Goal: Task Accomplishment & Management: Manage account settings

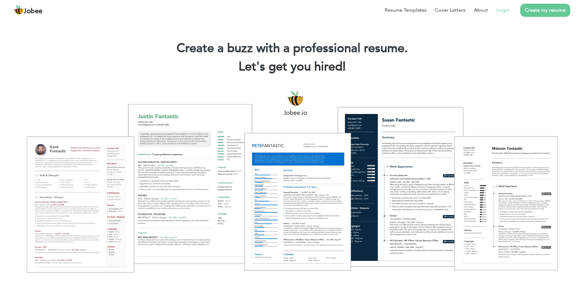
click at [506, 11] on link "Login" at bounding box center [502, 9] width 13 height 7
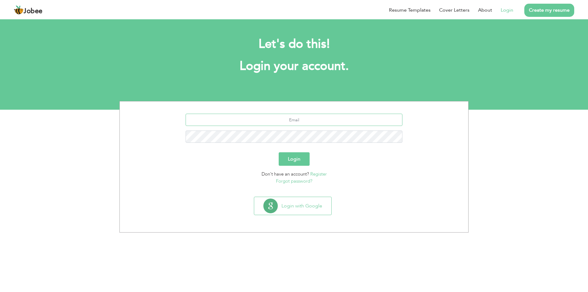
click at [292, 117] on input "text" at bounding box center [294, 120] width 217 height 12
type input "[EMAIL_ADDRESS][DOMAIN_NAME]"
click at [279, 152] on button "Login" at bounding box center [294, 158] width 31 height 13
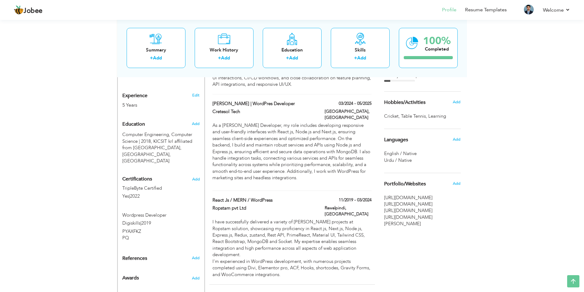
scroll to position [245, 0]
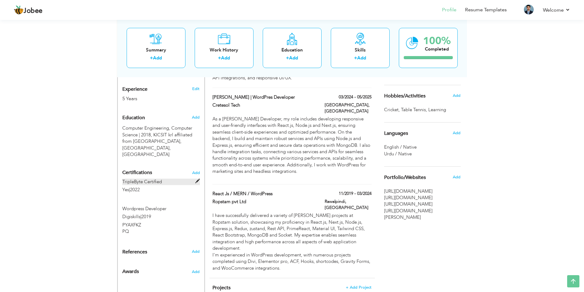
click at [197, 179] on span at bounding box center [197, 181] width 5 height 5
type input "TripleByte Certified"
type input "Yes"
type input "2022"
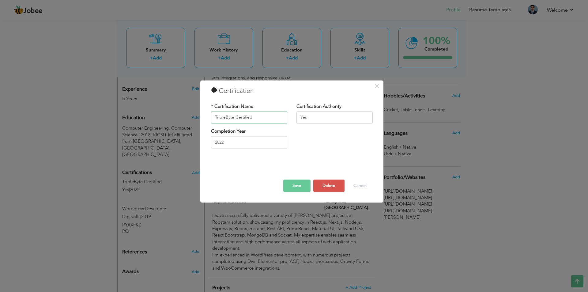
click at [255, 116] on input "TripleByte Certified" at bounding box center [249, 117] width 76 height 12
click at [225, 118] on input "TripleByte Certified" at bounding box center [249, 117] width 76 height 12
click at [255, 117] on input "TripleByte Certified" at bounding box center [249, 117] width 76 height 12
click at [297, 187] on button "Save" at bounding box center [296, 185] width 27 height 12
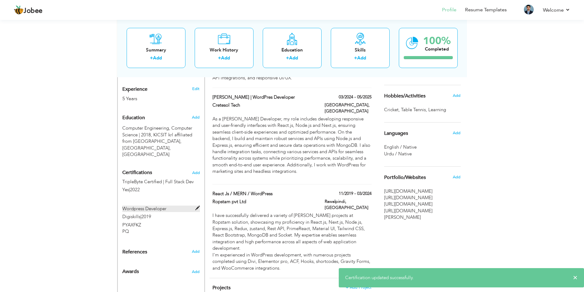
click at [197, 206] on span at bounding box center [197, 208] width 5 height 5
type input "Wordpress Developer"
type input "Digiskills"
type input "2019"
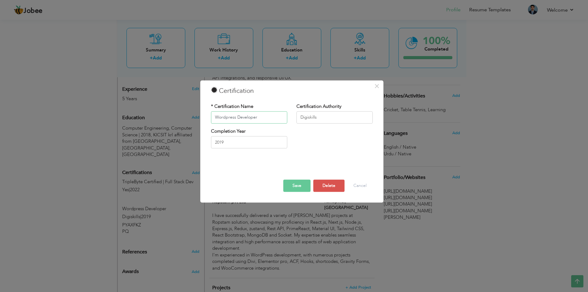
drag, startPoint x: 235, startPoint y: 117, endPoint x: 211, endPoint y: 117, distance: 23.6
click at [211, 117] on input "Wordpress Developer" at bounding box center [249, 117] width 76 height 12
type input "CMS Developer"
click at [295, 185] on button "Save" at bounding box center [296, 185] width 27 height 12
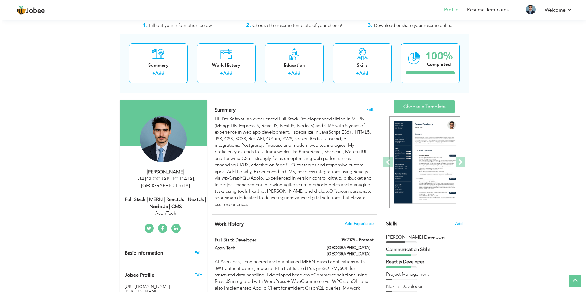
scroll to position [0, 0]
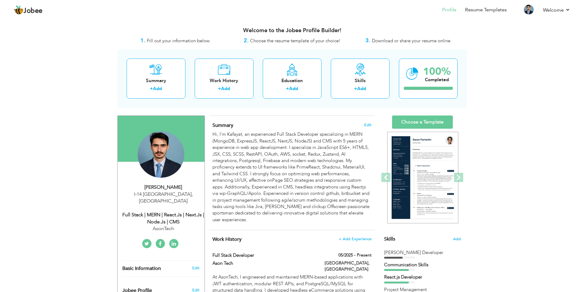
click at [258, 174] on div "Hi, I'm Kafayat, an experienced Full Stack Developer specializing in MERN (Mong…" at bounding box center [291, 177] width 159 height 92
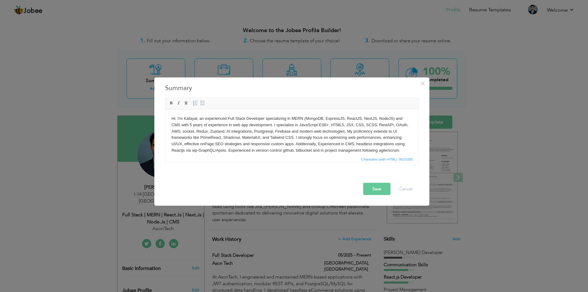
click at [395, 125] on body "Hi, I'm Kafayat, an experienced Full Stack Developer specializing in MERN (Mong…" at bounding box center [291, 140] width 241 height 51
click at [200, 132] on body "Hi, I'm Kafayat, an experienced Full Stack Developer specializing in MERN (Mong…" at bounding box center [291, 140] width 241 height 51
click at [289, 131] on body "Hi, I'm Kafayat, an experienced Full Stack Developer specializing in MERN (Mong…" at bounding box center [291, 140] width 241 height 51
click at [239, 137] on body "Hi, I'm Kafayat, an experienced Full Stack Developer specializing in MERN (Mong…" at bounding box center [291, 140] width 241 height 51
click at [294, 139] on body "Hi, I'm Kafayat, an experienced Full Stack Developer specializing in MERN (Mong…" at bounding box center [291, 140] width 241 height 51
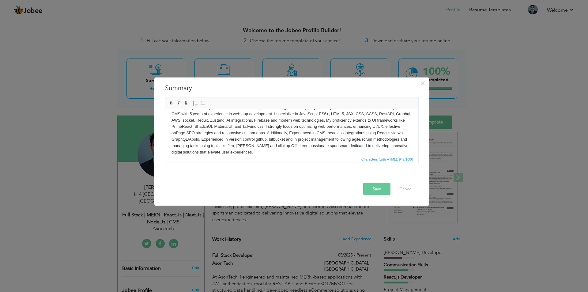
scroll to position [17, 0]
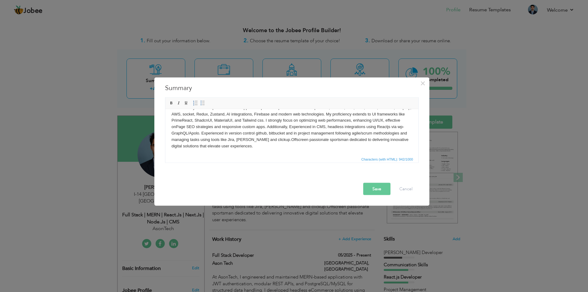
click at [353, 127] on body "Hi, I'm Kafayat, an experienced Full Stack Developer specializing in MERN (Mong…" at bounding box center [291, 123] width 241 height 51
click at [380, 128] on body "Hi, I'm Kafayat, an experienced Full Stack Developer specializing in MERN (Mong…" at bounding box center [291, 123] width 241 height 51
click at [384, 127] on body "Hi, I'm Kafayat, an experienced Full Stack Developer specializing in MERN (Mong…" at bounding box center [291, 123] width 241 height 51
click at [365, 141] on body "Hi, I'm Kafayat, an experienced Full Stack Developer specializing in MERN (Mong…" at bounding box center [291, 123] width 241 height 51
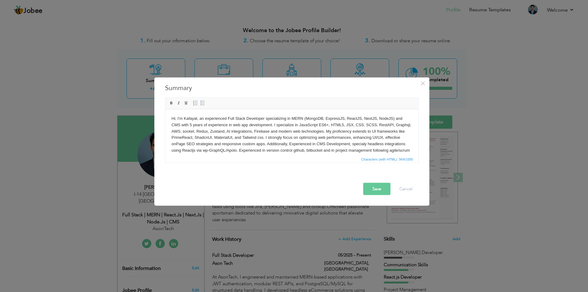
click at [380, 190] on button "Save" at bounding box center [376, 189] width 27 height 12
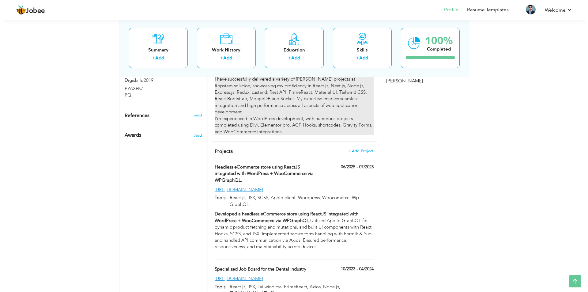
scroll to position [398, 0]
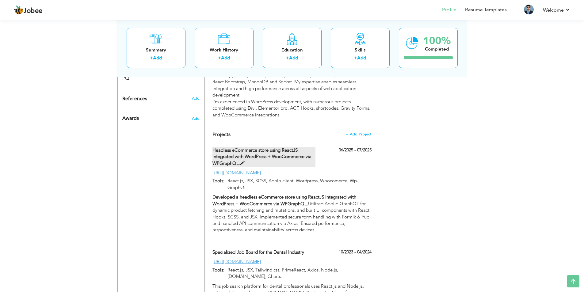
click at [294, 147] on label "Headless eCommerce store using ReactJS integrated with WordPress + WooCommerce …" at bounding box center [263, 157] width 103 height 20
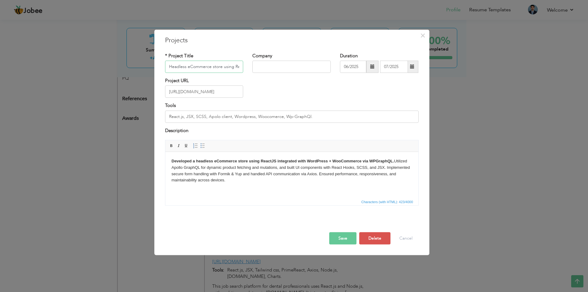
scroll to position [0, 129]
click at [350, 250] on div "× Projects * Project Title Headless eCommerce store using ReactJS integrated wi…" at bounding box center [291, 142] width 275 height 226
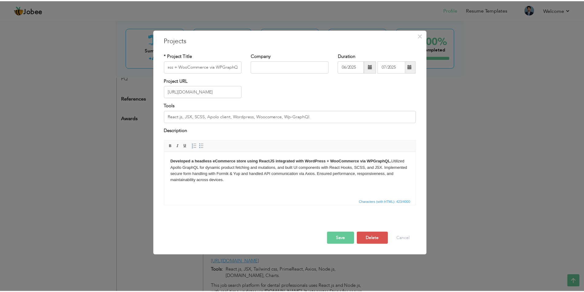
scroll to position [0, 0]
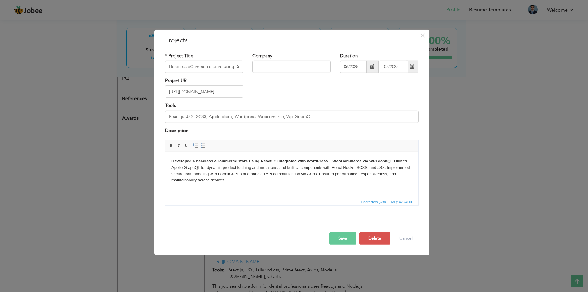
click at [349, 237] on button "Save" at bounding box center [342, 238] width 27 height 12
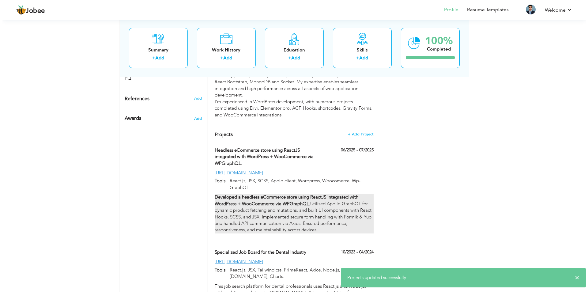
scroll to position [429, 0]
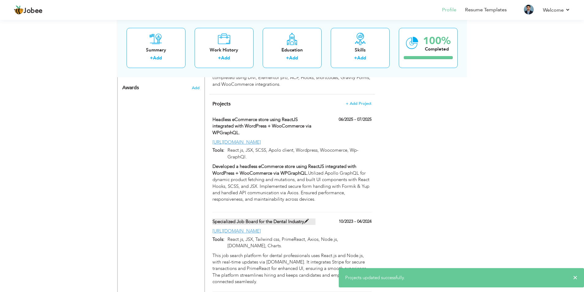
click at [284, 218] on label "Specialized Job Board for the Dental Industry" at bounding box center [263, 221] width 103 height 6
type input "Specialized Job Board for the Dental Industry"
type input "10/2023"
type input "04/2024"
type input "[URL][DOMAIN_NAME]"
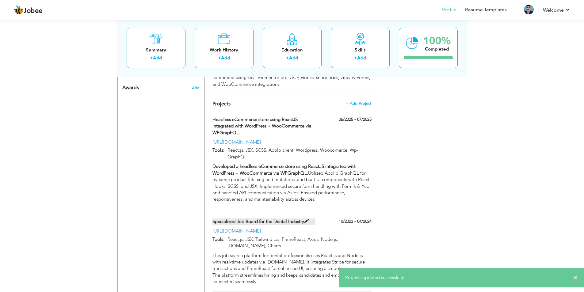
type input "React.js, JSX, Tailwind css, PrimeReact, Axios, Node.js, [DOMAIN_NAME], Charts."
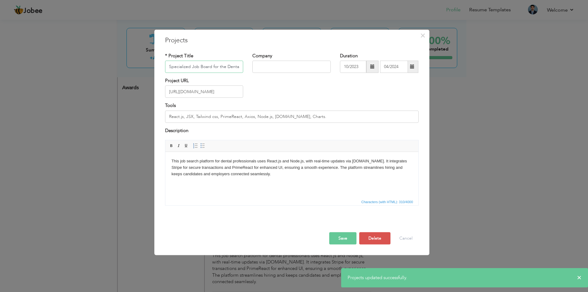
scroll to position [0, 16]
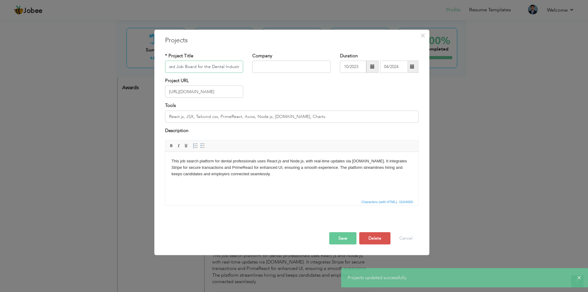
click at [213, 69] on input "Specialized Job Board for the Dental Industry" at bounding box center [204, 67] width 78 height 12
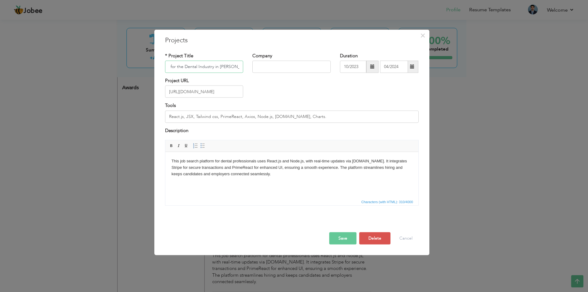
scroll to position [0, 45]
click at [348, 242] on button "Save" at bounding box center [342, 238] width 27 height 12
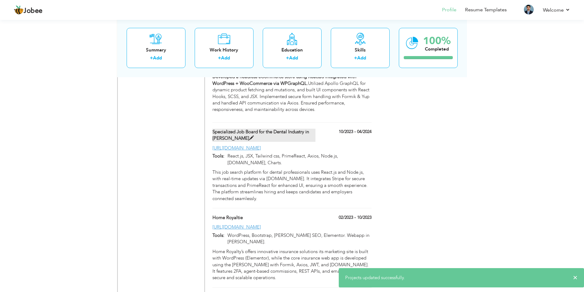
scroll to position [521, 0]
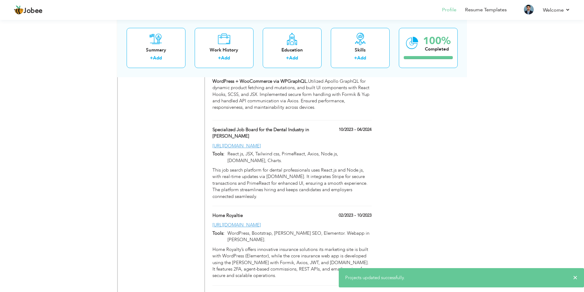
click at [288, 222] on div "[URL][DOMAIN_NAME]" at bounding box center [292, 225] width 168 height 6
type input "Home Royaltie"
type input "02/2023"
type input "10/2023"
type input "[URL][DOMAIN_NAME]"
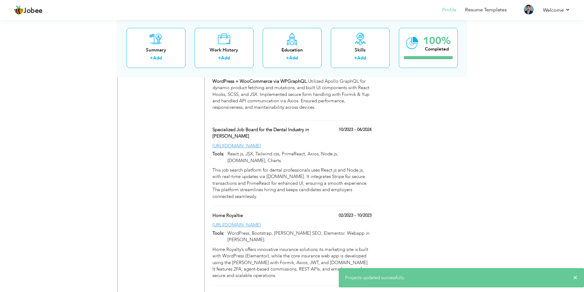
type input "WordPress, Bootstrap, [PERSON_NAME] SEO, Elementor. Webapp in [PERSON_NAME]."
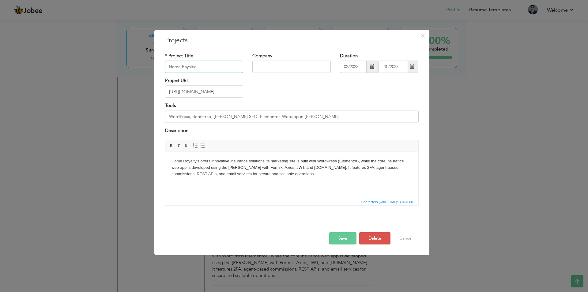
click at [214, 68] on input "Home Royaltie" at bounding box center [204, 67] width 78 height 12
click at [343, 239] on button "Save" at bounding box center [342, 238] width 27 height 12
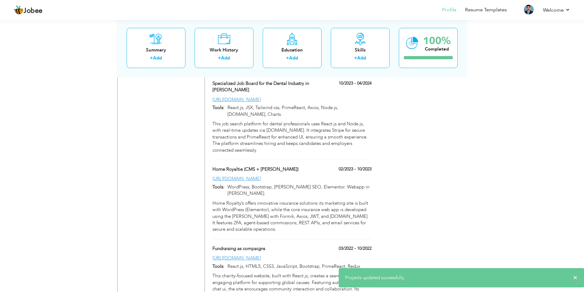
scroll to position [582, 0]
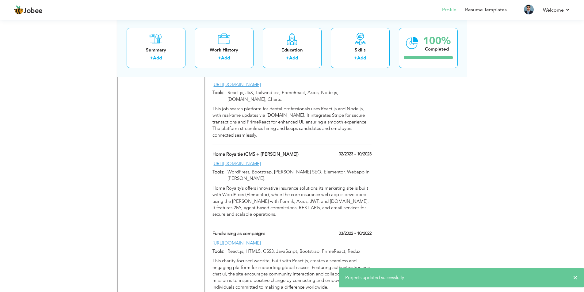
click at [296, 240] on div "[URL][DOMAIN_NAME]" at bounding box center [292, 243] width 168 height 6
type input "Fundraising as compaigns"
type input "03/2022"
type input "10/2022"
type input "[URL][DOMAIN_NAME]"
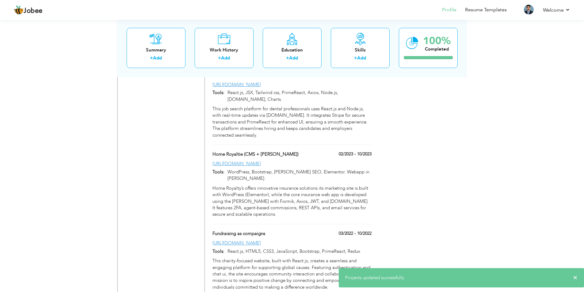
type input "React.js, HTML5, CSS3, JavaScript, Bootstrap, PrimeReact, Redux"
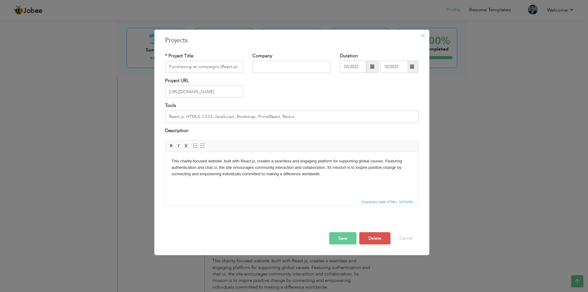
click at [345, 239] on button "Save" at bounding box center [342, 238] width 27 height 12
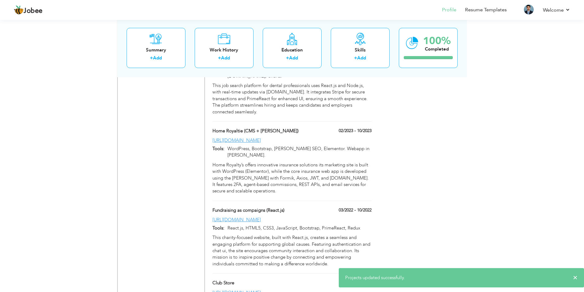
scroll to position [666, 0]
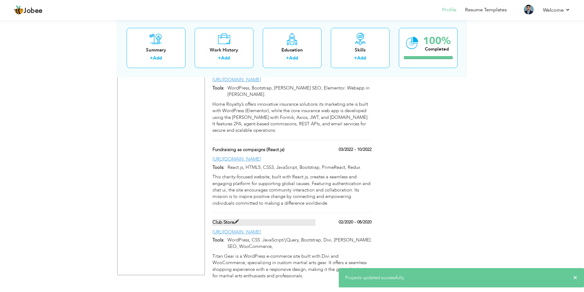
click at [286, 219] on label "Club Store" at bounding box center [263, 222] width 103 height 6
type input "Club Store"
type input "02/2020"
type input "08/2020"
type input "[URL][DOMAIN_NAME]"
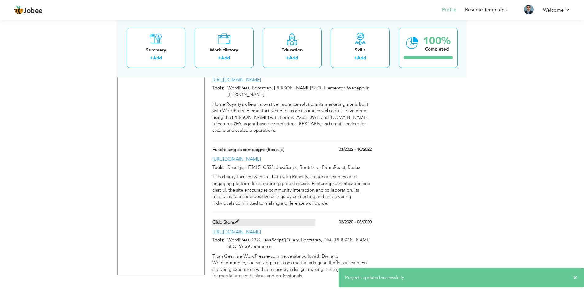
type input "WordPress, CSS. JavaScript/jQuery, Bootstrap, Divi, [PERSON_NAME] SEO, WooComme…"
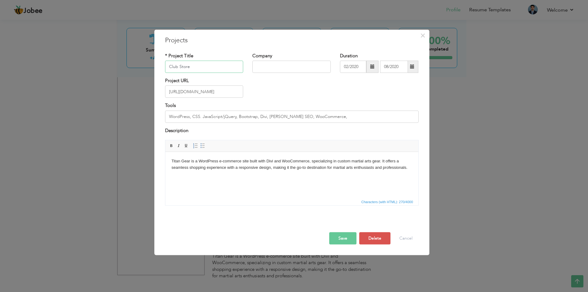
type input "Club Store"
click at [348, 239] on button "Save" at bounding box center [342, 238] width 27 height 12
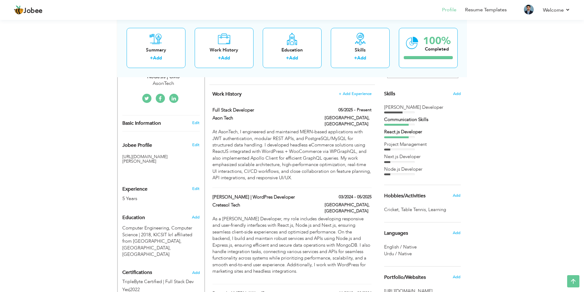
scroll to position [237, 0]
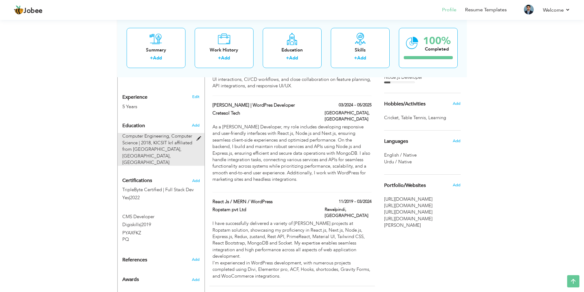
click at [198, 136] on span at bounding box center [200, 138] width 8 height 5
type input "Computer Engineering"
type input "Computer Science"
type input "2018"
type input "KICSIT krl affiliated from University Of Engineering & Technology, Taxila"
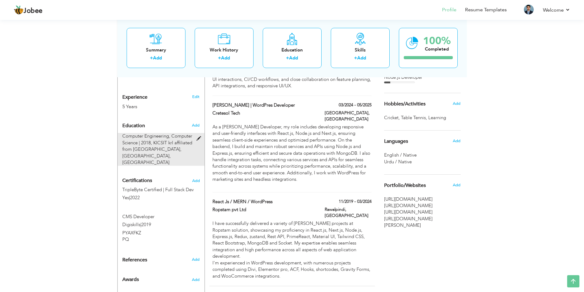
type input "3"
radio input "true"
type input "Rawalpindi"
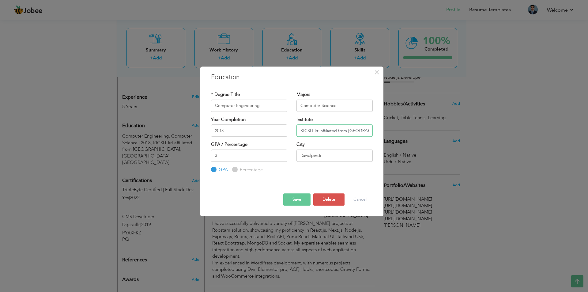
click at [366, 130] on input "KICSIT krl affiliated from University Of Engineering & Technology, Taxila" at bounding box center [335, 130] width 76 height 12
type input "Uet Taxila (Affiliated)"
click at [236, 157] on input "3" at bounding box center [249, 155] width 76 height 12
click at [216, 156] on input "1.80" at bounding box center [249, 155] width 76 height 12
click at [231, 156] on input "2.80" at bounding box center [249, 155] width 76 height 12
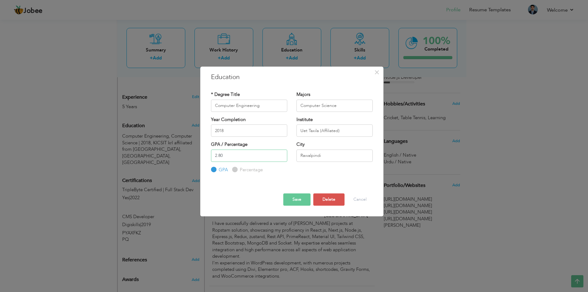
click at [221, 155] on input "2.80" at bounding box center [249, 155] width 76 height 12
click at [224, 155] on input "2.90" at bounding box center [249, 155] width 76 height 12
click at [220, 155] on input "2.90" at bounding box center [249, 155] width 76 height 12
click at [244, 161] on input "2.90" at bounding box center [249, 155] width 76 height 12
type input "2.9"
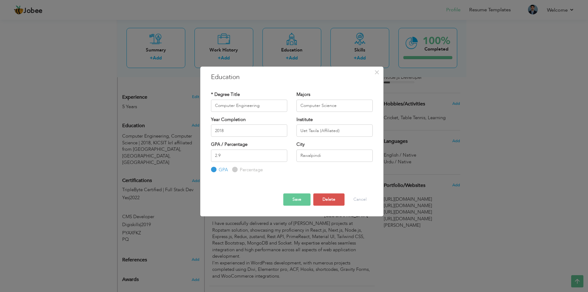
click at [294, 200] on button "Save" at bounding box center [296, 199] width 27 height 12
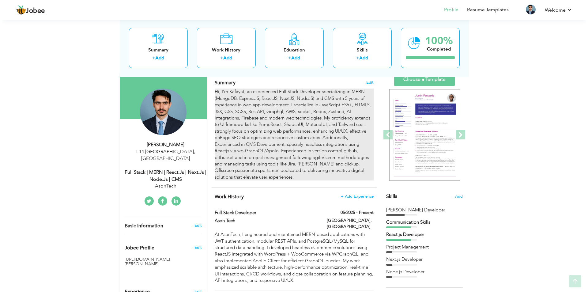
scroll to position [53, 0]
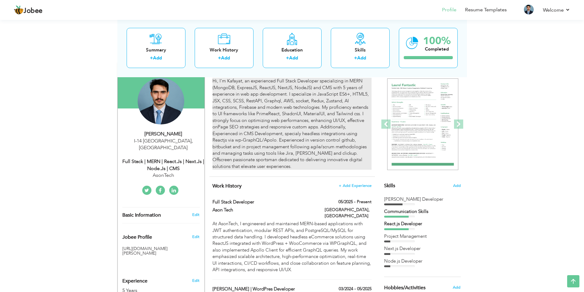
click at [303, 138] on div "Hi, I'm Kafayat, an experienced Full Stack Developer specializing in MERN (Mong…" at bounding box center [291, 124] width 159 height 92
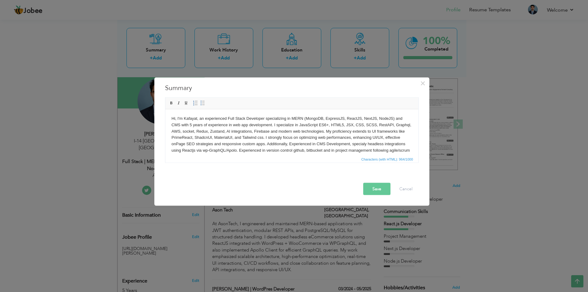
scroll to position [12, 0]
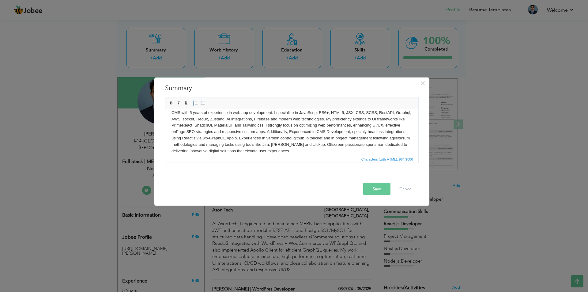
click at [379, 133] on body "Hi, I'm Kafayat, an experienced Full Stack Developer specializing in MERN (Mong…" at bounding box center [291, 128] width 241 height 51
click at [183, 143] on body "Hi, I'm Kafayat, an experienced Full Stack Developer specializing in MERN (Mong…" at bounding box center [291, 133] width 241 height 51
click at [220, 144] on body "Hi, I'm Kafayat, an experienced Full Stack Developer specializing in MERN (Mong…" at bounding box center [291, 133] width 241 height 51
click at [219, 144] on body "Hi, I'm Kafayat, an experienced Full Stack Developer specializing in MERN (Mong…" at bounding box center [291, 133] width 241 height 51
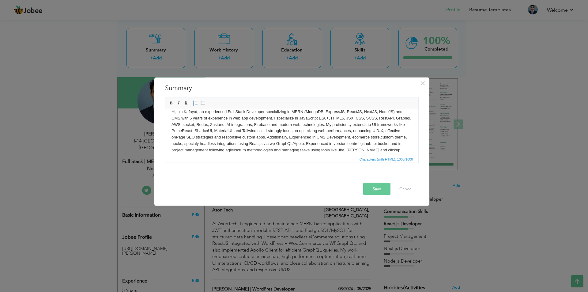
click at [381, 187] on button "Save" at bounding box center [376, 189] width 27 height 12
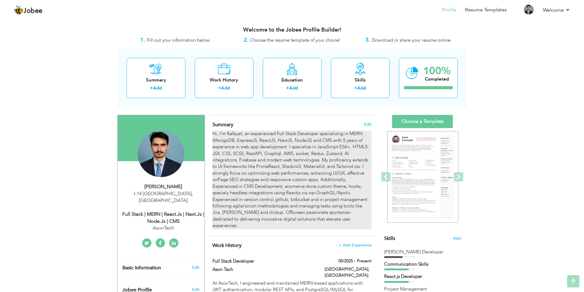
scroll to position [0, 0]
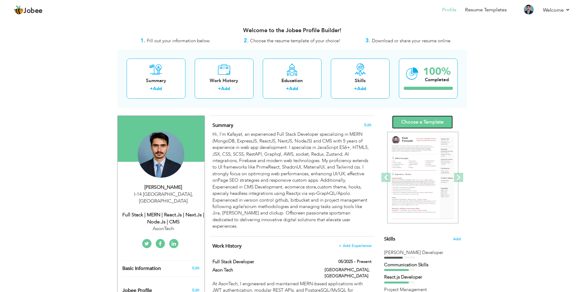
click at [439, 125] on link "Choose a Template" at bounding box center [422, 121] width 61 height 13
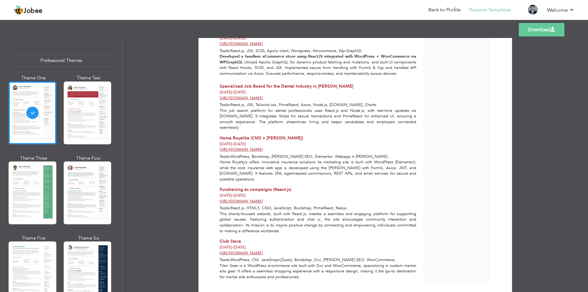
scroll to position [362, 0]
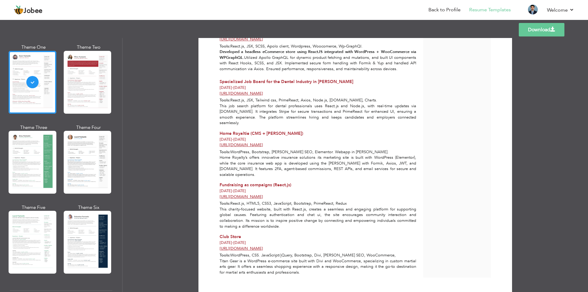
scroll to position [362, 0]
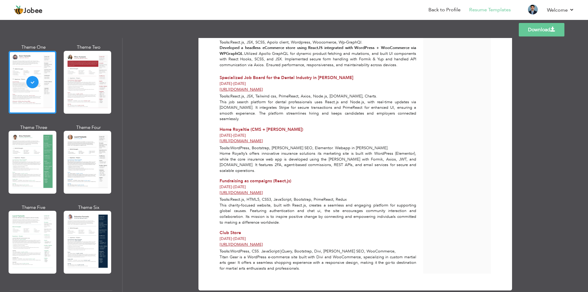
click at [537, 28] on link "Download" at bounding box center [542, 29] width 46 height 13
click at [446, 9] on link "Back to Profile" at bounding box center [445, 9] width 32 height 7
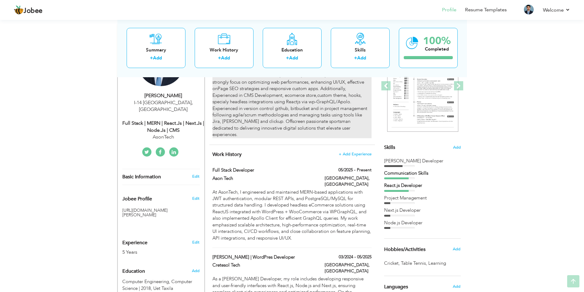
scroll to position [92, 0]
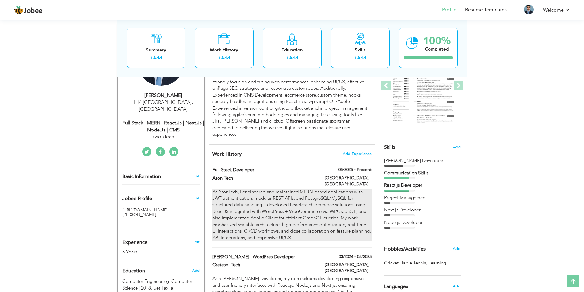
click at [276, 194] on div "At AsonTech, I engineered and maintained MERN-based applications with JWT authe…" at bounding box center [291, 215] width 159 height 52
type input "Full Stack Developer"
type input "Ason Tech"
type input "05/2025"
type input "[GEOGRAPHIC_DATA]"
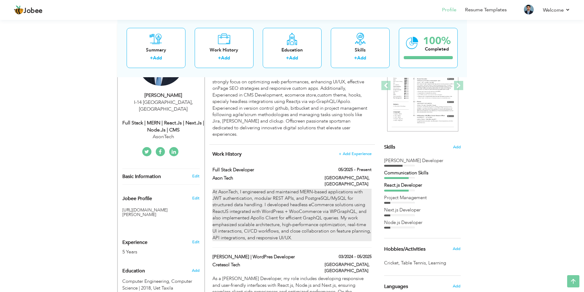
type input "[GEOGRAPHIC_DATA]"
checkbox input "true"
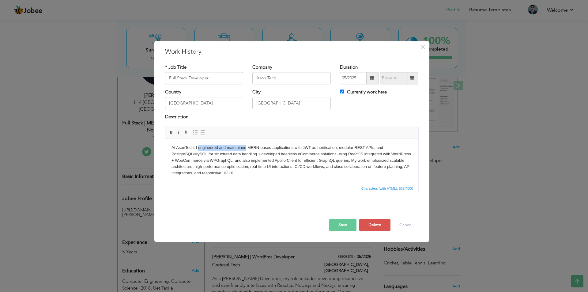
drag, startPoint x: 245, startPoint y: 146, endPoint x: 198, endPoint y: 147, distance: 46.9
click at [198, 147] on body "At AsonTech, I engineered and maintained MERN-based applications with JWT authe…" at bounding box center [291, 161] width 241 height 32
drag, startPoint x: 390, startPoint y: 146, endPoint x: 354, endPoint y: 147, distance: 36.1
click at [354, 147] on body "At AsonTech, I developed MERN-based applications with JWT authentication, modul…" at bounding box center [291, 161] width 241 height 32
click at [346, 147] on body "At AsonTech, I developed MERN-based applications with JWT authentication, modul…" at bounding box center [291, 161] width 241 height 32
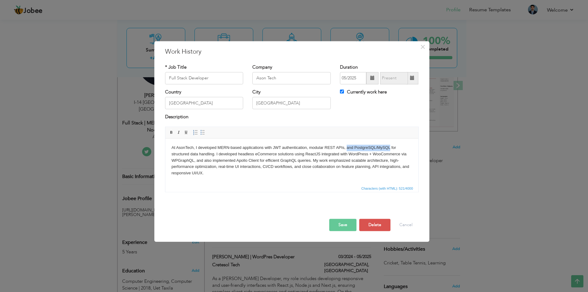
drag, startPoint x: 346, startPoint y: 147, endPoint x: 389, endPoint y: 147, distance: 43.2
click at [389, 147] on body "At AsonTech, I developed MERN-based applications with JWT authentication, modul…" at bounding box center [291, 161] width 241 height 32
click at [347, 226] on button "Save" at bounding box center [342, 225] width 27 height 12
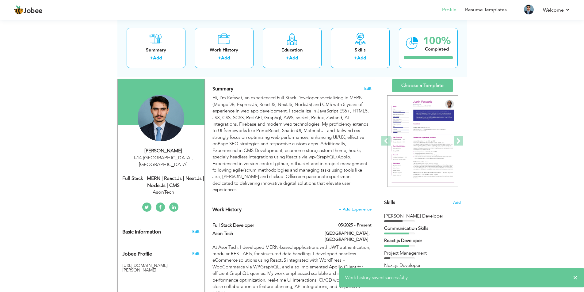
scroll to position [0, 0]
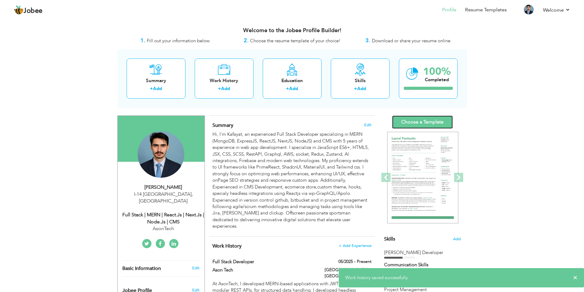
click at [429, 125] on link "Choose a Template" at bounding box center [422, 121] width 61 height 13
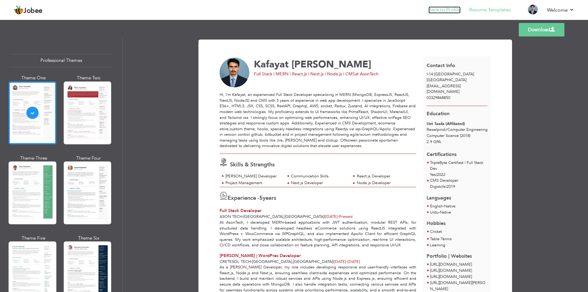
click at [449, 10] on link "Back to Profile" at bounding box center [445, 9] width 32 height 7
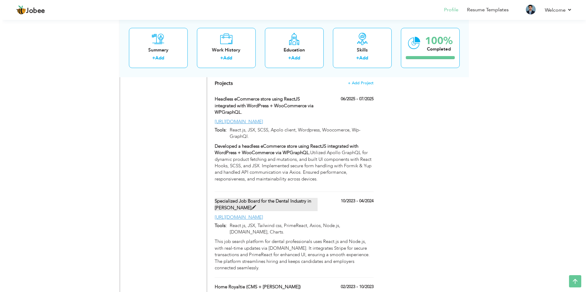
scroll to position [445, 0]
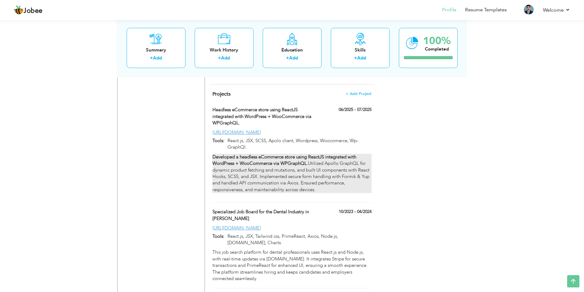
click at [286, 165] on p "Developed a headless eCommerce store using ReactJS integrated with WordPress + …" at bounding box center [291, 174] width 159 height 40
type input "Headless eCommerce store using ReactJS integrated with WordPress + WooCommerce …"
type input "06/2025"
type input "07/2025"
type input "[URL][DOMAIN_NAME]"
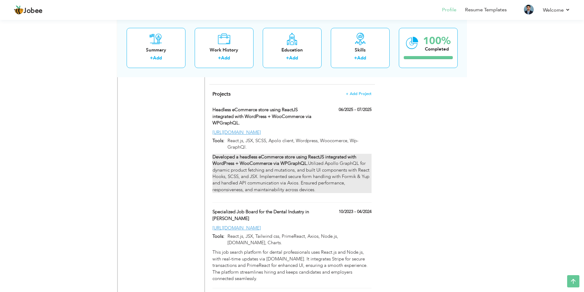
type input "React.js, JSX, SCSS, Apolo client, Wordpress, Woocomerce, Wp-GraphQl."
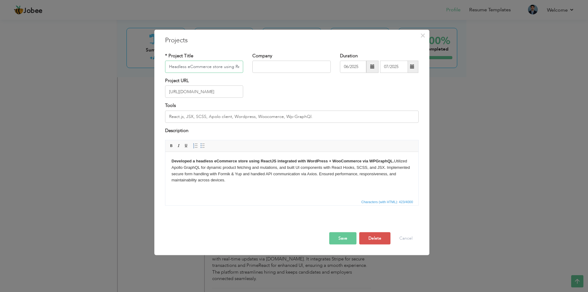
scroll to position [0, 129]
click at [319, 174] on p "Developed a headless eCommerce store using ReactJS integrated with WordPress + …" at bounding box center [291, 170] width 241 height 25
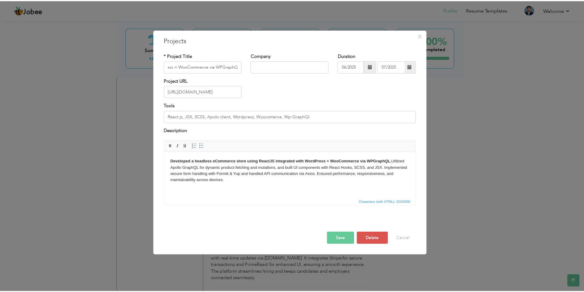
scroll to position [0, 0]
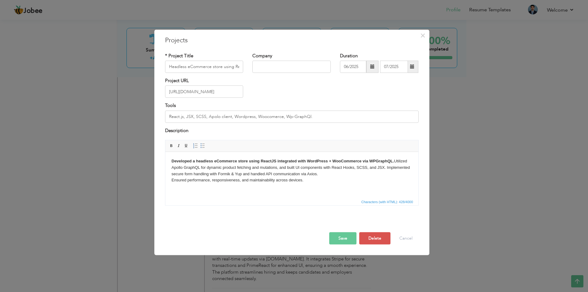
click at [345, 243] on button "Save" at bounding box center [342, 238] width 27 height 12
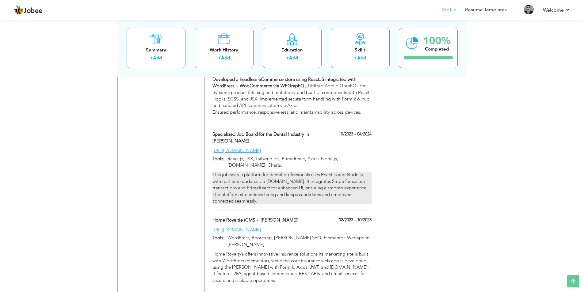
scroll to position [537, 0]
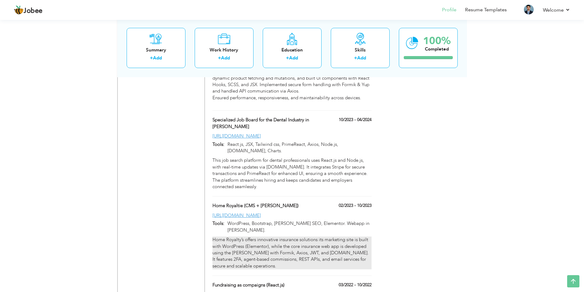
click at [289, 236] on div "Home Royalty’s offers innovative insurance solutions its marketing site is buil…" at bounding box center [291, 252] width 159 height 33
type input "Home Royaltie (CMS + [PERSON_NAME])"
type input "02/2023"
type input "10/2023"
type input "[URL][DOMAIN_NAME]"
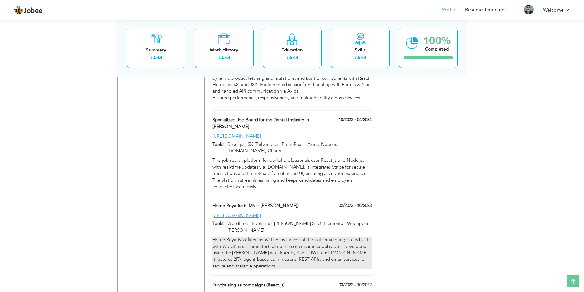
type input "WordPress, Bootstrap, [PERSON_NAME] SEO, Elementor. Webapp in [PERSON_NAME]."
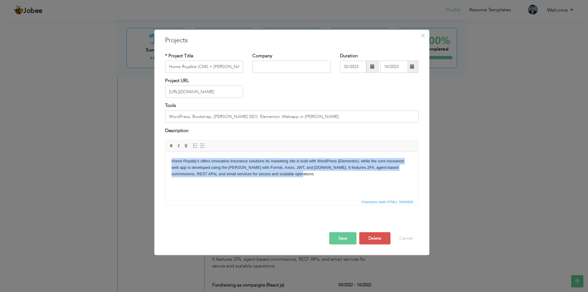
drag, startPoint x: 278, startPoint y: 173, endPoint x: 170, endPoint y: 160, distance: 108.4
click at [170, 160] on html "Home Royalty’s offers innovative insurance solutions its marketing site is buil…" at bounding box center [291, 167] width 253 height 31
copy body "Home Royalty’s offers innovative insurance solutions its marketing site is buil…"
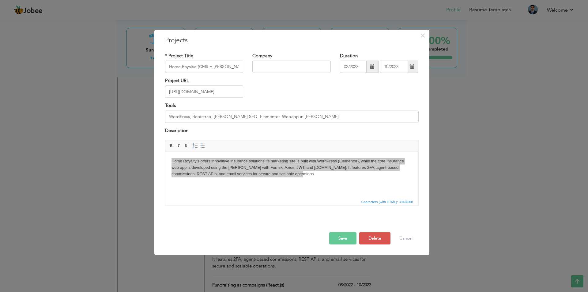
click at [76, 66] on div "× Projects * Project Title Home Royaltie (CMS + MERN Stack) Company Tools" at bounding box center [294, 146] width 588 height 292
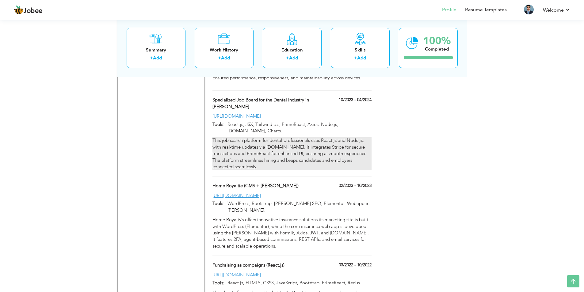
scroll to position [568, 0]
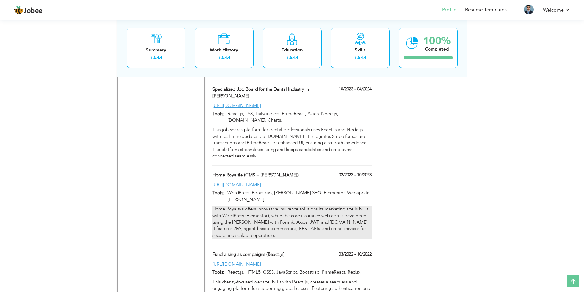
click at [287, 206] on div "Home Royalty’s offers innovative insurance solutions its marketing site is buil…" at bounding box center [291, 222] width 159 height 33
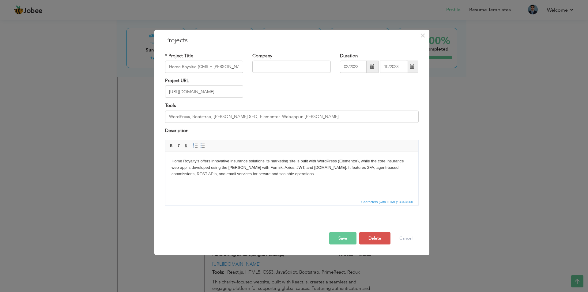
click at [294, 176] on body "Home Royalty’s offers innovative insurance solutions its marketing site is buil…" at bounding box center [291, 167] width 241 height 19
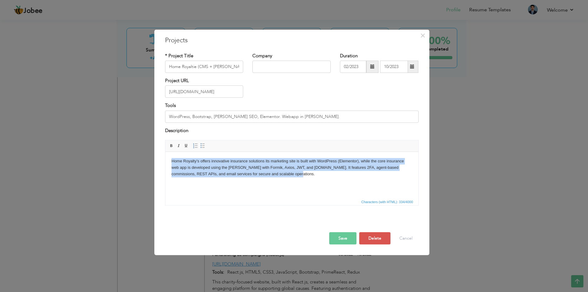
copy body "Home Royalty’s offers innovative insurance solutions its marketing site is buil…"
click at [292, 172] on body "Home Royalty’s offers innovative insurance solutions its marketing site is buil…" at bounding box center [291, 167] width 241 height 19
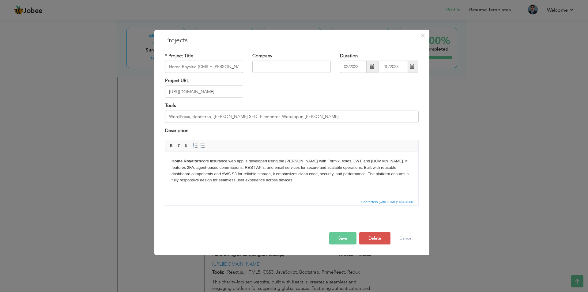
click at [348, 175] on body "Home Royalty’s core insurance web app is developed using the MERN stack with Fo…" at bounding box center [291, 170] width 241 height 25
click at [344, 181] on p "The platform ensures a fully responsive design for seamless user experience acr…" at bounding box center [291, 184] width 241 height 6
click at [343, 178] on body "Home Royalty’s core insurance web app is developed using the MERN stack with Fo…" at bounding box center [291, 172] width 241 height 29
click at [342, 237] on button "Save" at bounding box center [342, 238] width 27 height 12
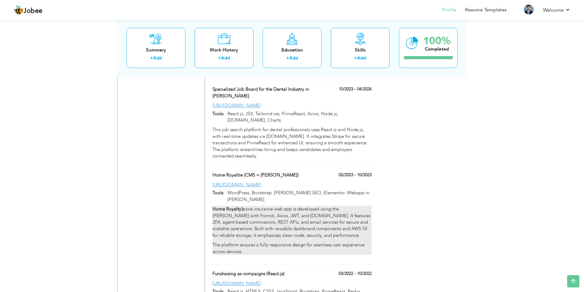
click at [281, 206] on p "Home Royalty’s core insurance web app is developed using the MERN stack with Fo…" at bounding box center [291, 222] width 159 height 33
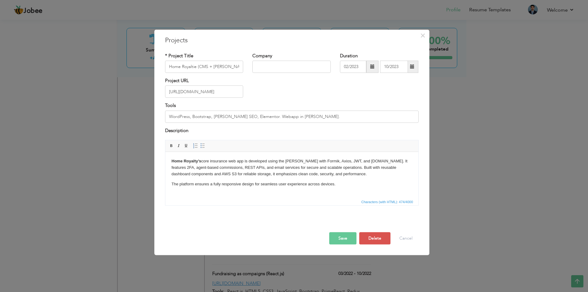
click at [348, 179] on body "Home Royalty’s core insurance web app is developed using the MERN stack with Fo…" at bounding box center [291, 172] width 241 height 29
click at [351, 173] on p "Home Royalty’s core insurance web app is developed using the MERN stack with Fo…" at bounding box center [291, 167] width 241 height 19
click at [340, 168] on p "Home Royalty’s core insurance web app is developed using the MERN stack with Fo…" at bounding box center [291, 170] width 241 height 25
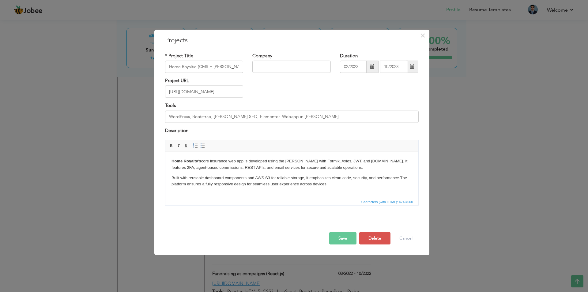
click at [342, 171] on p "Home Royalty’s core insurance web app is developed using the MERN stack with Fo…" at bounding box center [291, 164] width 241 height 13
click at [341, 235] on button "Save" at bounding box center [342, 238] width 27 height 12
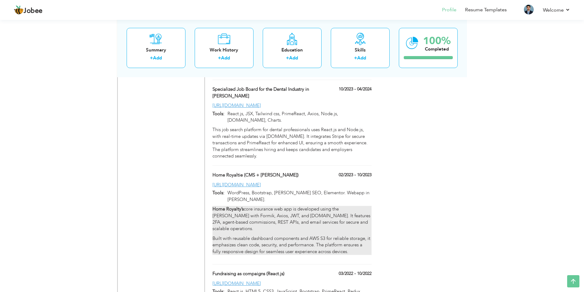
click at [267, 206] on p "Home Royalty’s core insurance web app is developed using the MERN stack with Fo…" at bounding box center [291, 219] width 159 height 26
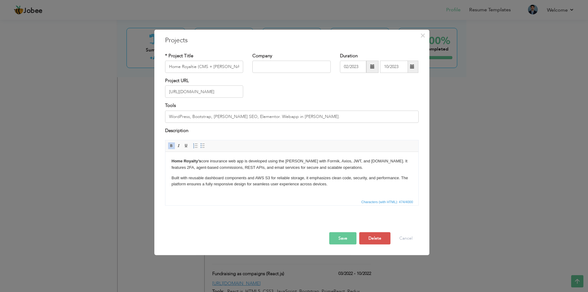
click at [171, 161] on strong "Home Royalty’s" at bounding box center [186, 161] width 30 height 5
click at [247, 160] on p "Home Royalty’s core insurance web app is developed using the MERN stack with Fo…" at bounding box center [291, 164] width 241 height 13
click at [324, 160] on p "Home Royalty’s offers innovative insurance solutions developed using the MERN s…" at bounding box center [291, 164] width 241 height 13
click at [343, 240] on button "Save" at bounding box center [342, 238] width 27 height 12
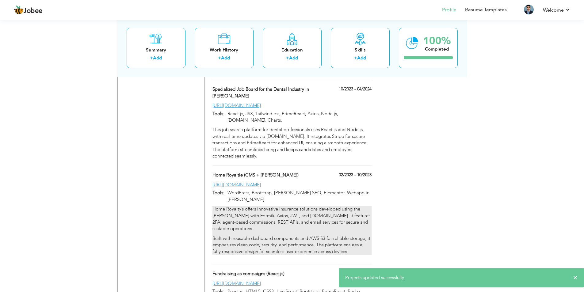
click at [282, 206] on p "Home Royalty’s offers innovative insurance solutions developed using the MERN s…" at bounding box center [291, 219] width 159 height 26
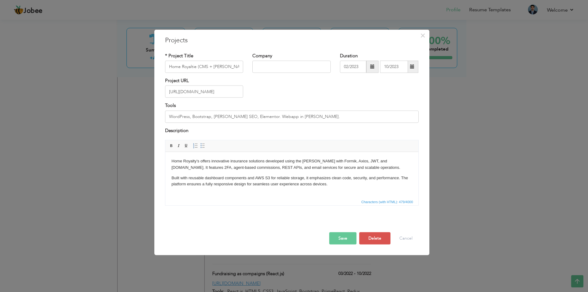
click at [283, 161] on p "Home Royalty’s offers innovative insurance solutions developed using the MERN s…" at bounding box center [291, 164] width 241 height 13
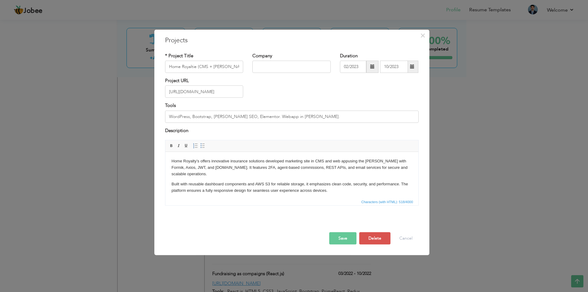
click at [365, 161] on p "Home Royalty’s offers innovative insurance solutions developed marketing site i…" at bounding box center [291, 167] width 241 height 19
click at [242, 193] on p "Built with reusable dashboard components and AWS S3 for reliable storage, it em…" at bounding box center [291, 187] width 241 height 13
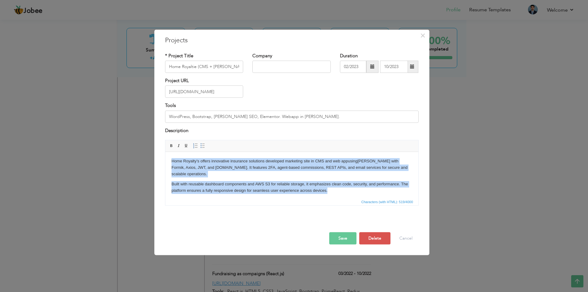
copy body "Home Royalty’s offers innovative insurance solutions developed marketing site i…"
click at [259, 173] on p "Home Royalty’s offers innovative insurance solutions developed marketing site i…" at bounding box center [291, 167] width 241 height 19
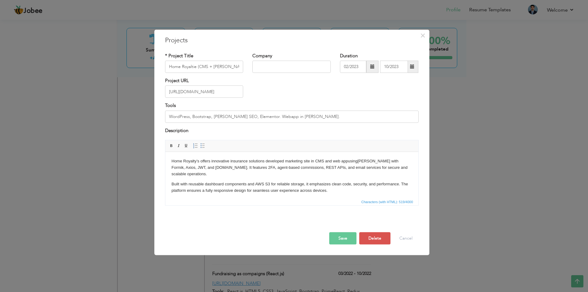
click at [401, 166] on p "Home Royalty’s offers innovative insurance solutions developed marketing site i…" at bounding box center [291, 167] width 241 height 19
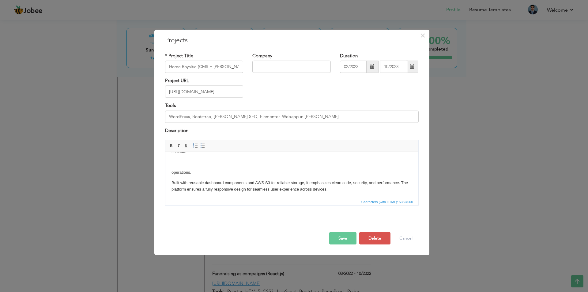
scroll to position [17, 0]
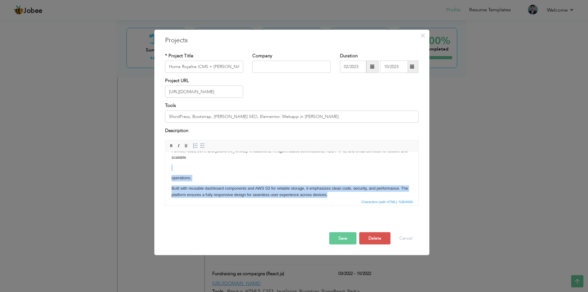
drag, startPoint x: 341, startPoint y: 188, endPoint x: 142, endPoint y: 164, distance: 200.2
click at [165, 164] on html "Home Royalty’s offers innovative insurance solutions developed marketing site i…" at bounding box center [291, 169] width 253 height 69
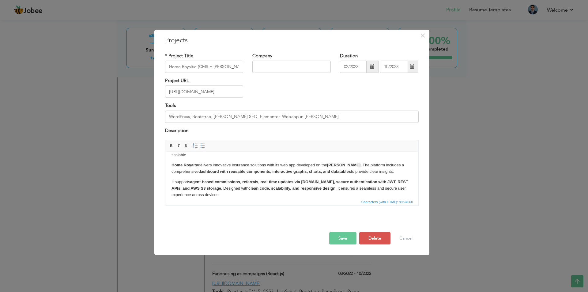
scroll to position [0, 0]
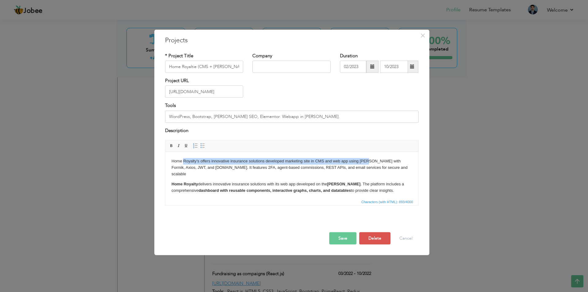
drag, startPoint x: 371, startPoint y: 161, endPoint x: 227, endPoint y: 159, distance: 144.0
click at [185, 159] on p "Home Royalty’s offers innovative insurance solutions developed marketing site i…" at bounding box center [291, 167] width 241 height 19
drag, startPoint x: 381, startPoint y: 161, endPoint x: 169, endPoint y: 162, distance: 212.3
click at [169, 162] on html "Home Royalty’s offers innovative insurance solutions developed marketing site i…" at bounding box center [291, 187] width 253 height 71
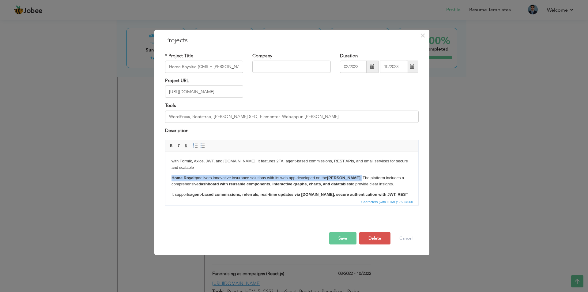
drag, startPoint x: 172, startPoint y: 178, endPoint x: 353, endPoint y: 179, distance: 180.7
click at [353, 179] on p "Home Royalty delivers innovative insurance solutions with its web app developed…" at bounding box center [291, 181] width 241 height 13
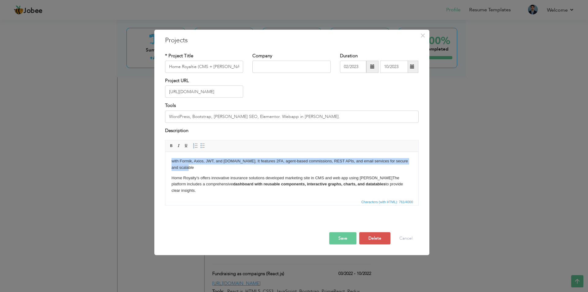
drag, startPoint x: 188, startPoint y: 169, endPoint x: 171, endPoint y: 161, distance: 19.2
click at [171, 161] on p "with Formik, Axios, JWT, and Socket.io. It features 2FA, agent-based commission…" at bounding box center [291, 164] width 241 height 13
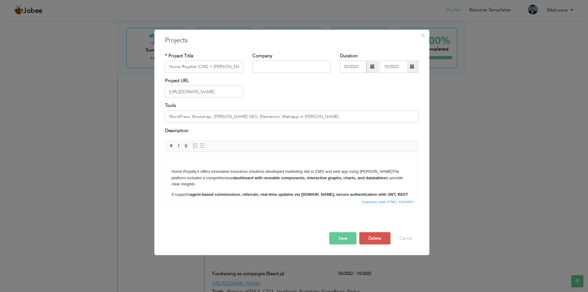
click at [171, 170] on p "Home Royalty’s offers innovative insurance solutions developed marketing site i…" at bounding box center [291, 177] width 241 height 19
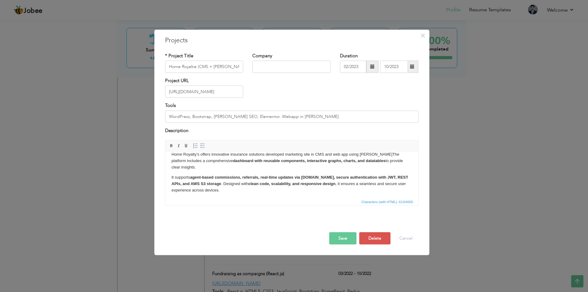
scroll to position [9, 0]
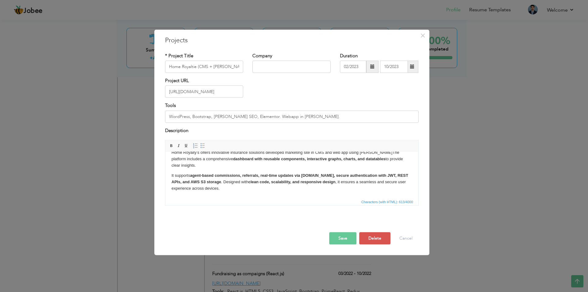
click at [344, 238] on button "Save" at bounding box center [342, 238] width 27 height 12
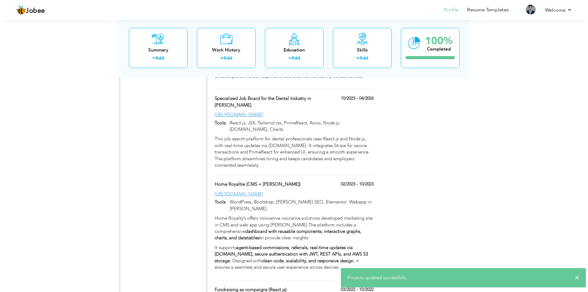
scroll to position [568, 0]
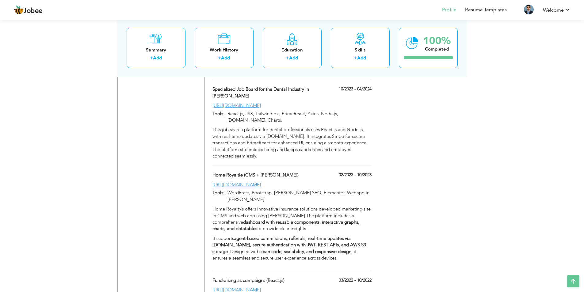
click at [260, 206] on p "Home Royalty’s offers innovative insurance solutions developed marketing site i…" at bounding box center [291, 219] width 159 height 26
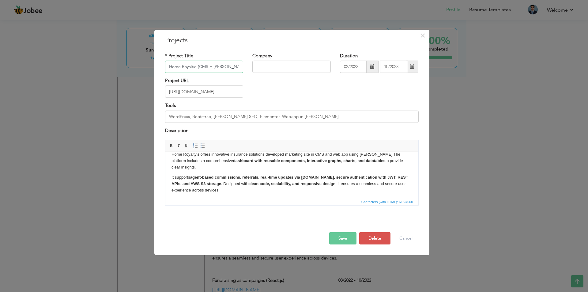
scroll to position [9, 0]
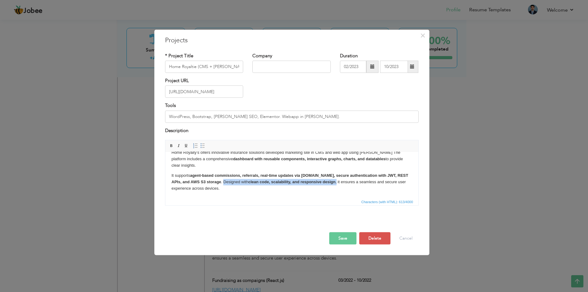
drag, startPoint x: 213, startPoint y: 182, endPoint x: 326, endPoint y: 184, distance: 113.7
click at [326, 184] on p "It supports agent-based commissions, referrals, real-time updates via Socket.io…" at bounding box center [291, 181] width 241 height 19
click at [325, 184] on p "It supports agent-based commissions, referrals, real-time updates via Socket.io…" at bounding box center [291, 181] width 241 height 19
copy p "Designed with clean code, scalability, and responsive design"
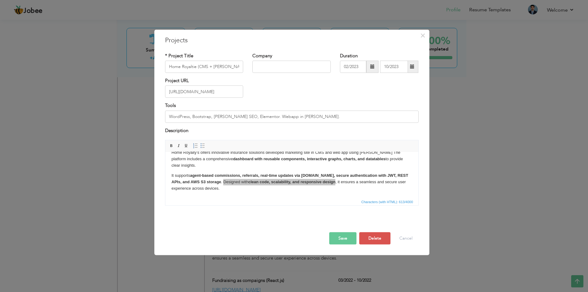
click at [345, 242] on button "Save" at bounding box center [342, 238] width 27 height 12
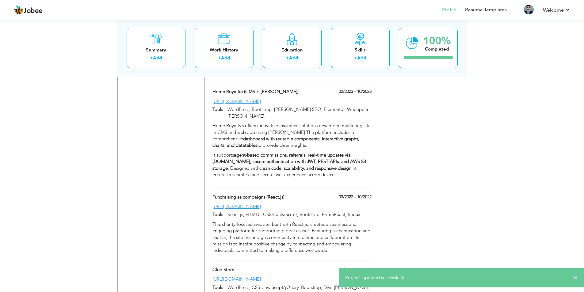
scroll to position [659, 0]
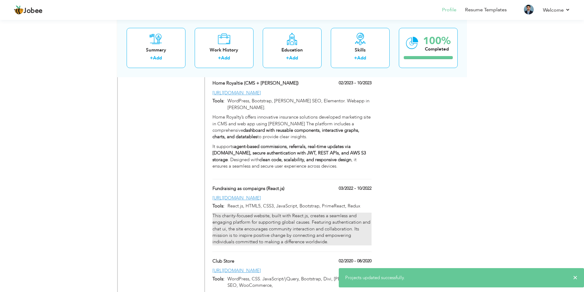
click at [276, 213] on div "This charity-focused website, built with React.js, creates a seamless and engag…" at bounding box center [291, 229] width 159 height 33
type input "Fundraising as compaigns (React.js)"
type input "03/2022"
type input "10/2022"
type input "[URL][DOMAIN_NAME]"
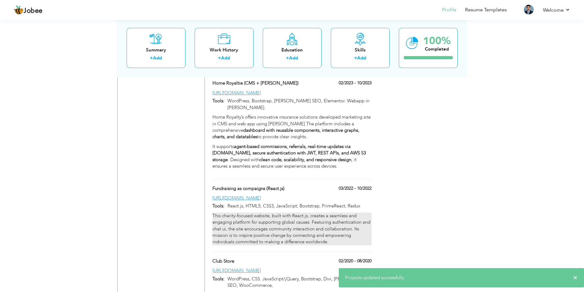
type input "React.js, HTML5, CSS3, JavaScript, Bootstrap, PrimeReact, Redux"
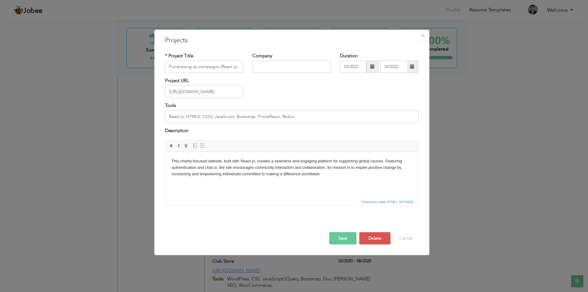
click at [326, 169] on body "This charity-focused website, built with React.js, creates a seamless and engag…" at bounding box center [291, 167] width 241 height 19
click at [326, 169] on body "This charity-focused website, built with React.js, creates a seamless and engag…" at bounding box center [291, 170] width 241 height 25
click at [205, 174] on strong "clean code, scalability, and responsive design" at bounding box center [286, 170] width 231 height 11
click at [354, 168] on strong "clean code, scalability, and responsive design" at bounding box center [286, 170] width 231 height 11
click at [172, 146] on span at bounding box center [171, 145] width 5 height 5
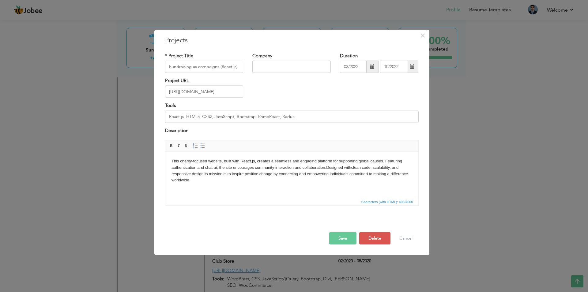
click at [340, 238] on button "Save" at bounding box center [342, 238] width 27 height 12
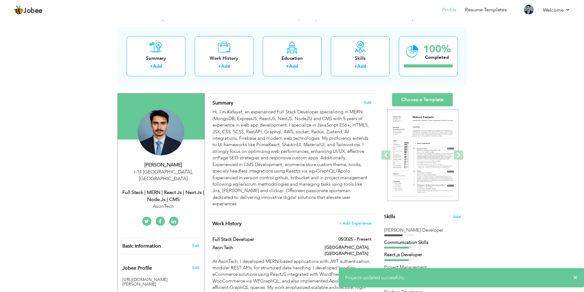
scroll to position [0, 0]
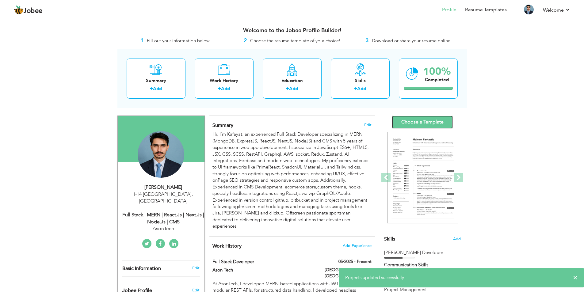
click at [423, 123] on link "Choose a Template" at bounding box center [422, 121] width 61 height 13
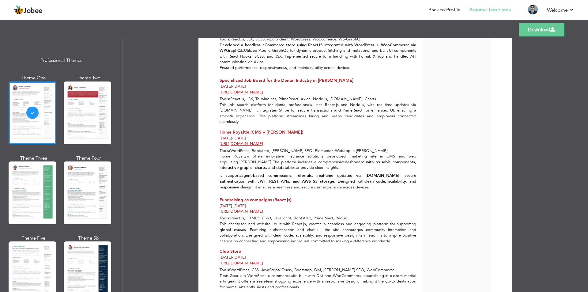
scroll to position [383, 0]
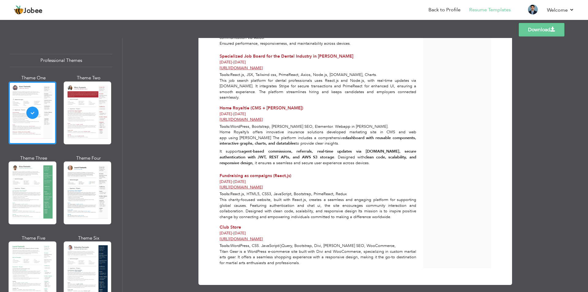
click at [542, 30] on link "Download" at bounding box center [542, 29] width 46 height 13
click at [447, 10] on link "Back to Profile" at bounding box center [445, 9] width 32 height 7
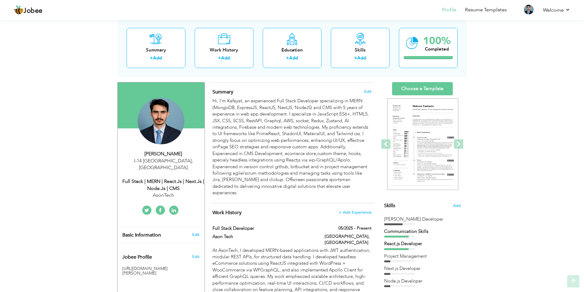
scroll to position [123, 0]
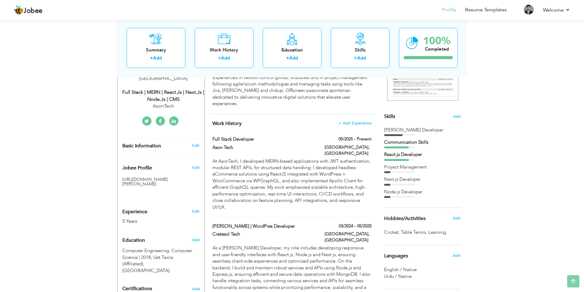
drag, startPoint x: 435, startPoint y: 160, endPoint x: 439, endPoint y: 156, distance: 5.9
click at [435, 160] on div "React.js Developer" at bounding box center [422, 155] width 77 height 9
click at [458, 115] on span "Add" at bounding box center [456, 117] width 8 height 6
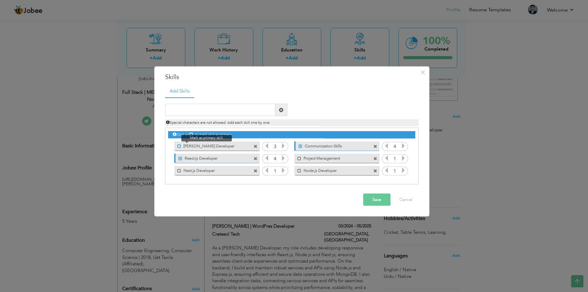
click at [179, 146] on span at bounding box center [179, 146] width 4 height 4
click at [180, 157] on span at bounding box center [181, 158] width 4 height 4
click at [181, 146] on span at bounding box center [181, 146] width 4 height 4
click at [376, 200] on button "Save" at bounding box center [376, 200] width 27 height 12
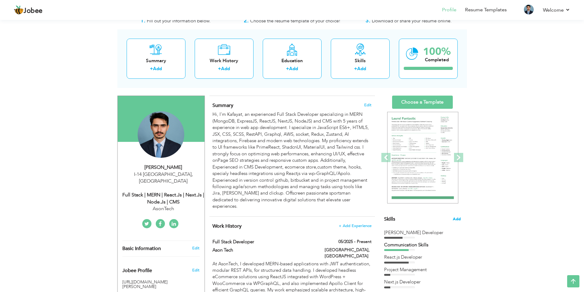
scroll to position [0, 0]
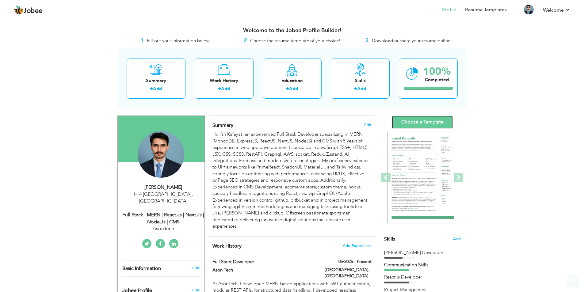
click at [426, 120] on link "Choose a Template" at bounding box center [422, 121] width 61 height 13
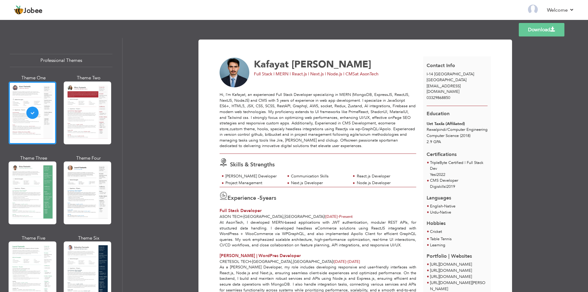
click at [549, 33] on link "Download" at bounding box center [542, 29] width 46 height 13
click at [440, 10] on link "Back to Profile" at bounding box center [445, 9] width 32 height 7
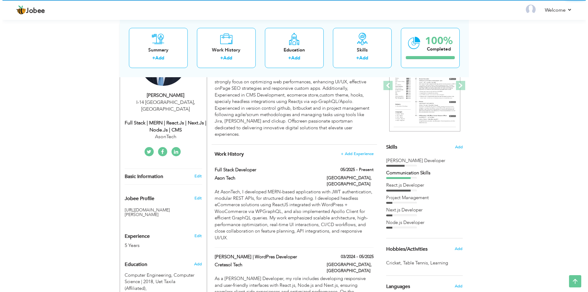
scroll to position [93, 0]
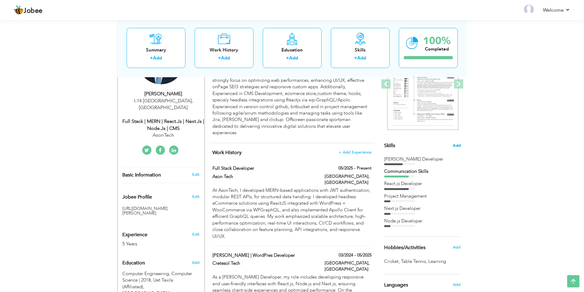
click at [458, 144] on span "Add" at bounding box center [456, 146] width 8 height 6
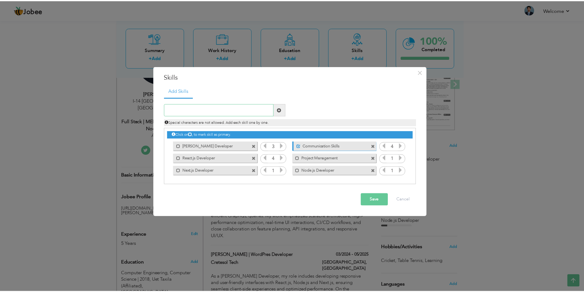
scroll to position [0, 0]
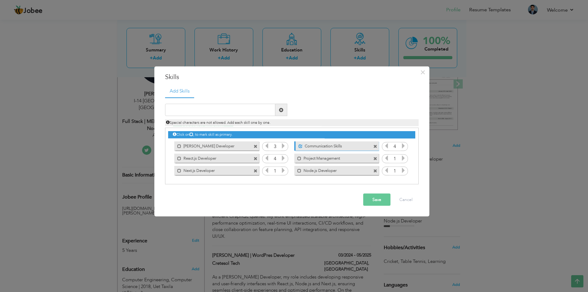
drag, startPoint x: 346, startPoint y: 147, endPoint x: 303, endPoint y: 146, distance: 42.9
click at [303, 146] on label "Communication Skills" at bounding box center [333, 145] width 61 height 8
drag, startPoint x: 304, startPoint y: 146, endPoint x: 368, endPoint y: 137, distance: 64.5
click at [355, 144] on label "Communication Skills" at bounding box center [332, 145] width 62 height 8
click at [376, 148] on span at bounding box center [375, 146] width 4 height 4
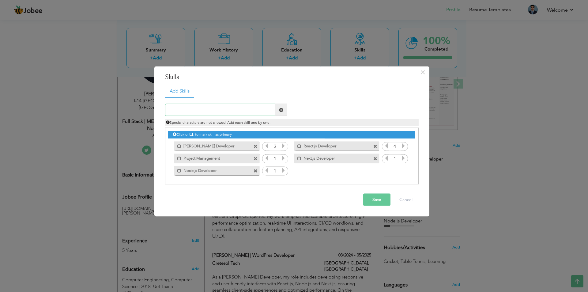
click at [231, 108] on input "text" at bounding box center [220, 110] width 110 height 12
paste input "Communication Skills"
type input "Communication Skills"
click at [280, 109] on span at bounding box center [281, 110] width 4 height 4
click at [300, 145] on span at bounding box center [301, 146] width 4 height 4
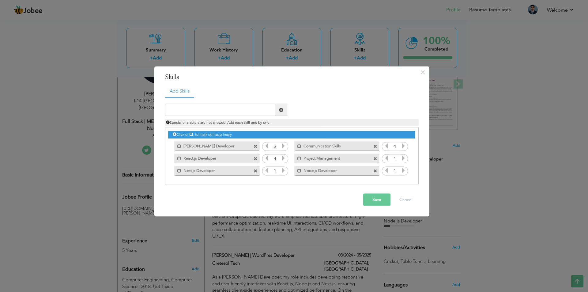
click at [376, 145] on span at bounding box center [375, 146] width 4 height 4
click at [372, 197] on button "Save" at bounding box center [376, 200] width 27 height 12
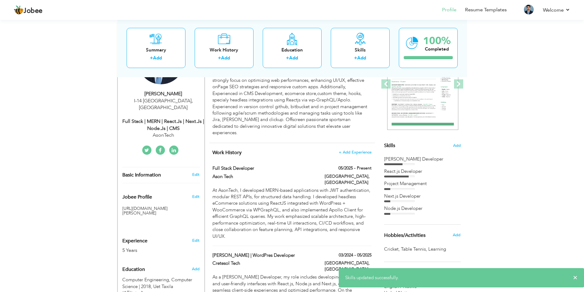
click at [436, 188] on div "Project Management" at bounding box center [422, 184] width 77 height 9
click at [460, 144] on span "Add" at bounding box center [456, 146] width 8 height 6
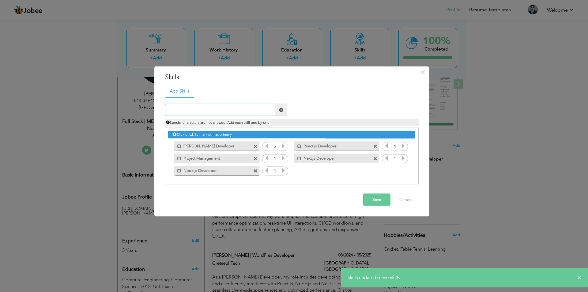
click at [183, 115] on input "text" at bounding box center [220, 110] width 110 height 12
click at [183, 109] on input "text" at bounding box center [220, 110] width 110 height 12
paste input "Communication Skills"
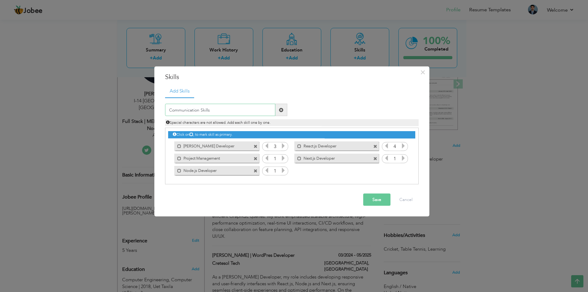
type input "Communication Skills"
click at [281, 109] on span at bounding box center [281, 110] width 4 height 4
click at [299, 172] on span at bounding box center [299, 170] width 4 height 4
click at [381, 199] on button "Save" at bounding box center [376, 200] width 27 height 12
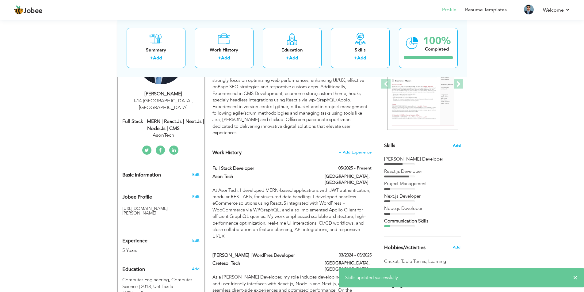
click at [456, 146] on span "Add" at bounding box center [456, 146] width 8 height 6
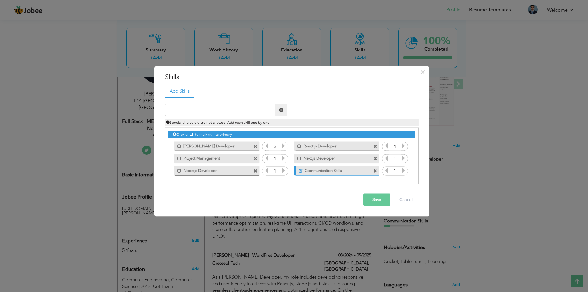
click at [255, 146] on span at bounding box center [256, 146] width 4 height 4
click at [227, 109] on input "text" at bounding box center [220, 110] width 110 height 12
paste input "[PERSON_NAME] Developer"
type input "[PERSON_NAME] Developer"
click at [283, 108] on span at bounding box center [281, 110] width 4 height 4
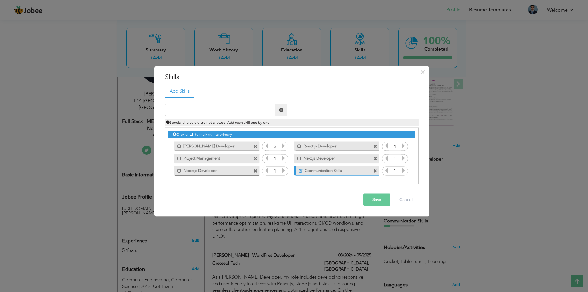
click at [373, 202] on button "Save" at bounding box center [376, 200] width 27 height 12
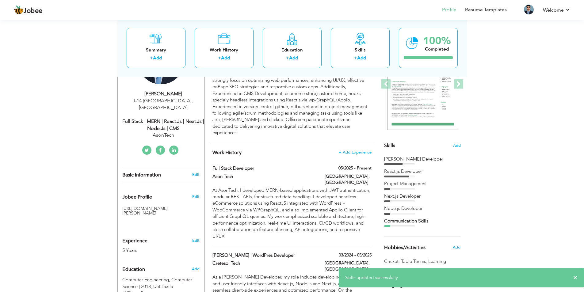
click at [460, 142] on div "Skills Add" at bounding box center [422, 85] width 77 height 127
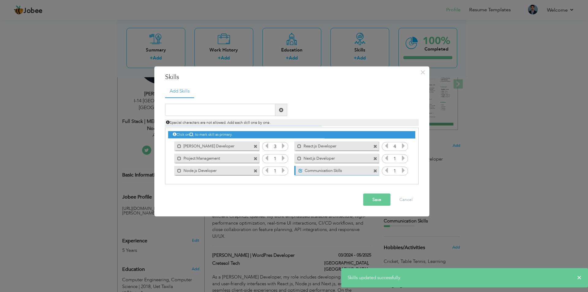
click at [255, 146] on span at bounding box center [256, 146] width 4 height 4
click at [374, 198] on button "Save" at bounding box center [376, 200] width 27 height 12
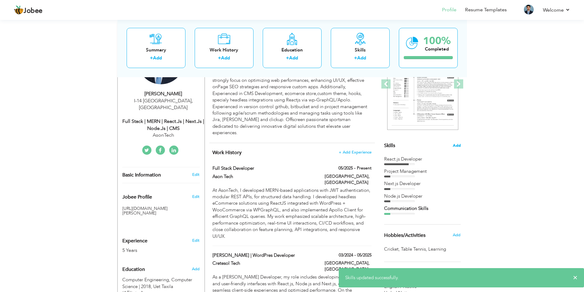
click at [456, 146] on span "Add" at bounding box center [456, 146] width 8 height 6
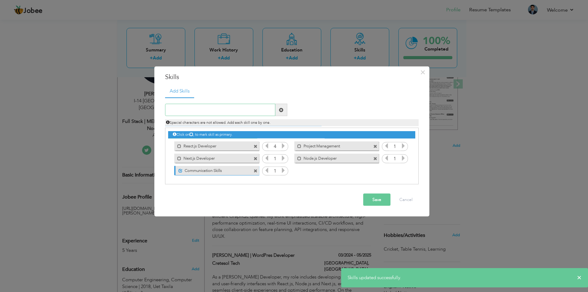
click at [211, 108] on input "text" at bounding box center [220, 110] width 110 height 12
paste input "[PERSON_NAME] Developer"
type input "[PERSON_NAME] Developer"
click at [281, 110] on span at bounding box center [281, 110] width 4 height 4
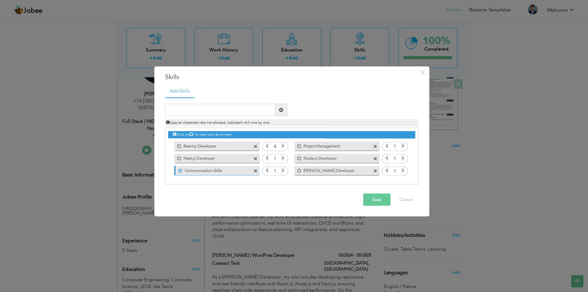
click at [373, 198] on button "Save" at bounding box center [376, 200] width 27 height 12
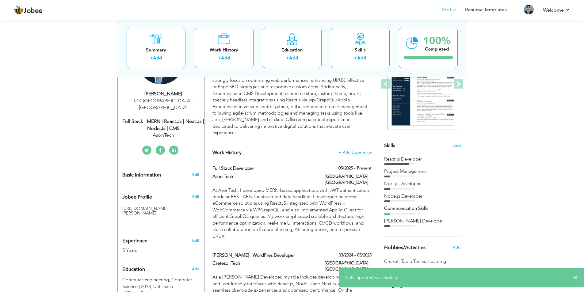
scroll to position [2, 0]
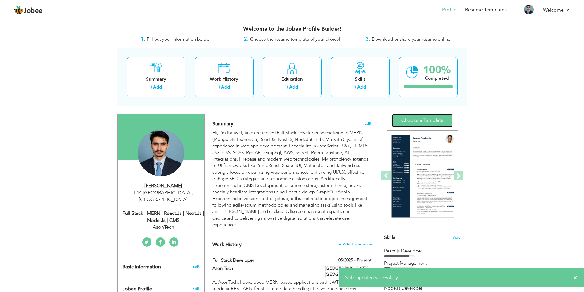
click at [425, 125] on link "Choose a Template" at bounding box center [422, 120] width 61 height 13
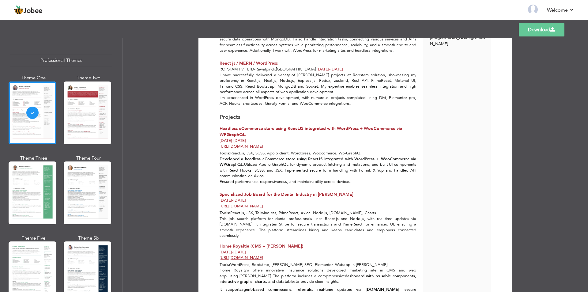
scroll to position [383, 0]
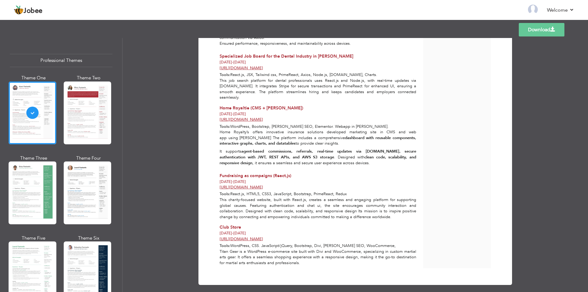
click at [542, 31] on link "Download" at bounding box center [542, 29] width 46 height 13
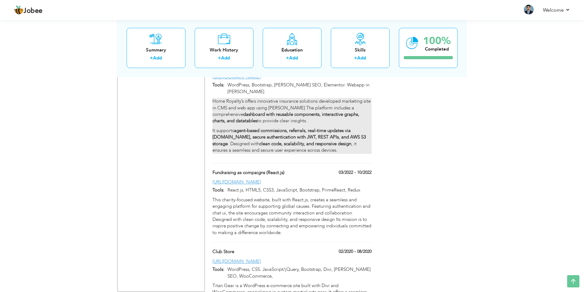
click at [277, 127] on strong "agent-based commissions, referrals, real-time updates via [DOMAIN_NAME], secure…" at bounding box center [288, 136] width 153 height 19
type input "Home Royaltie (CMS + [PERSON_NAME])"
type input "02/2023"
type input "10/2023"
type input "[URL][DOMAIN_NAME]"
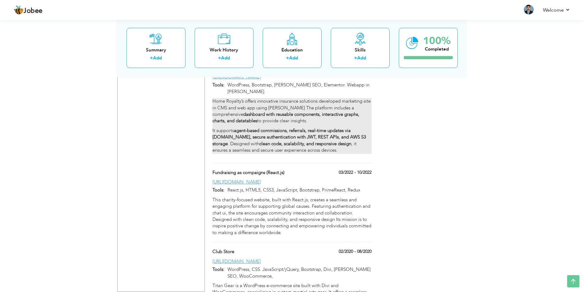
type input "WordPress, Bootstrap, [PERSON_NAME] SEO, Elementor. Webapp in [PERSON_NAME]."
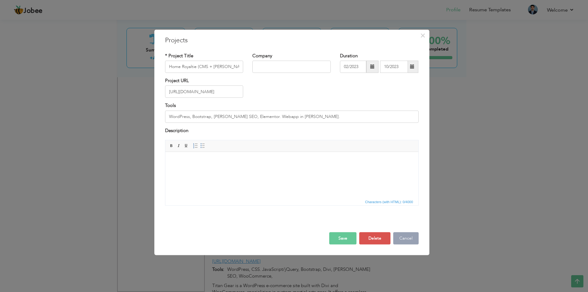
click at [410, 236] on button "Cancel" at bounding box center [405, 238] width 25 height 12
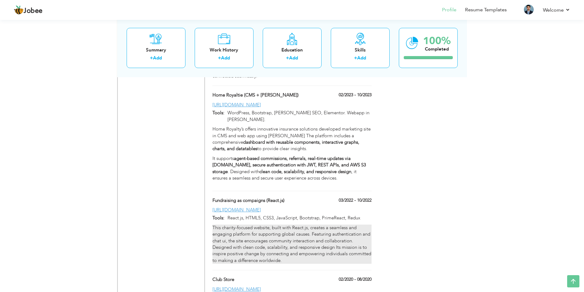
scroll to position [614, 0]
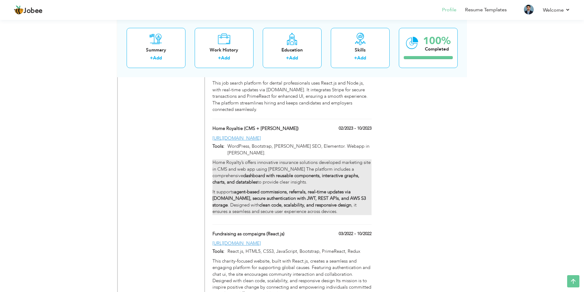
click at [276, 189] on strong "agent-based commissions, referrals, real-time updates via [DOMAIN_NAME], secure…" at bounding box center [288, 198] width 153 height 19
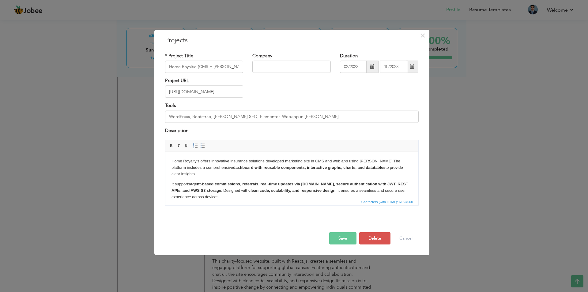
click at [233, 167] on strong "dashboard with reusable components, interactive graphs, charts, and datatables" at bounding box center [309, 167] width 153 height 5
click at [370, 168] on strong "dashboard with reusable components, interactive graphs, charts, and datatables" at bounding box center [309, 167] width 153 height 5
click at [172, 145] on span at bounding box center [171, 145] width 5 height 5
click at [251, 169] on p "Home Royalty’s offers innovative insurance solutions developed marketing site i…" at bounding box center [291, 167] width 241 height 19
click at [192, 182] on strong "agent-based commissions, referrals, real-time updates via Socket.io, secure aut…" at bounding box center [289, 187] width 237 height 11
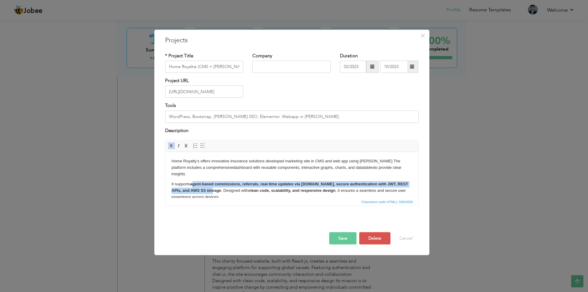
click at [210, 184] on p "It supports agent-based commissions, referrals, real-time updates via Socket.io…" at bounding box center [291, 190] width 241 height 19
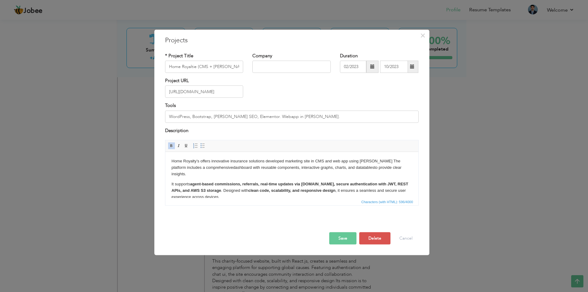
click at [191, 182] on strong "agent-based commissions, referrals, real-time updates via Socket.io, secure aut…" at bounding box center [289, 187] width 237 height 11
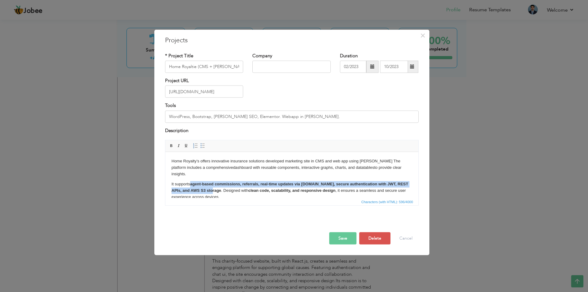
click at [209, 184] on strong "agent-based commissions, referrals, real-time updates via Socket.io, secure aut…" at bounding box center [289, 187] width 237 height 11
click at [171, 146] on span at bounding box center [171, 145] width 5 height 5
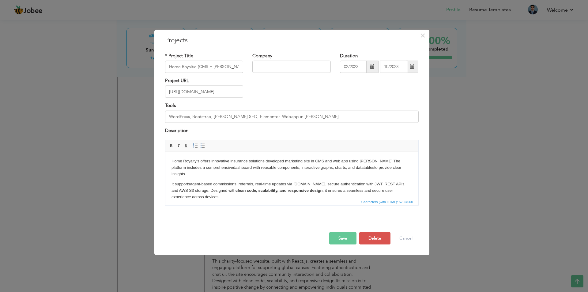
click at [235, 188] on strong "clean code, scalability, and responsive design" at bounding box center [278, 190] width 87 height 5
click at [316, 184] on p "It supports agent-based commissions, referrals, real-time updates via Socket.io…" at bounding box center [291, 190] width 241 height 19
click at [173, 146] on span at bounding box center [171, 145] width 5 height 5
click at [278, 187] on p "It supports agent-based commissions, referrals, real-time updates via Socket.io…" at bounding box center [291, 190] width 241 height 19
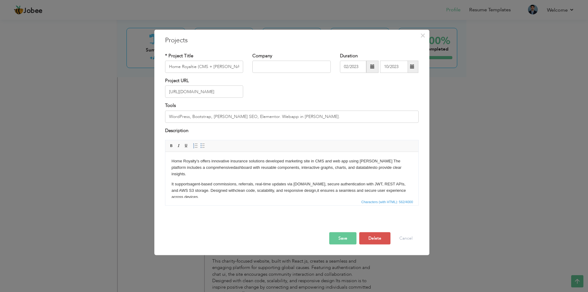
click at [341, 240] on button "Save" at bounding box center [342, 238] width 27 height 12
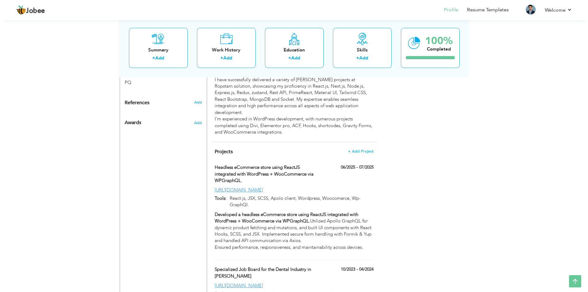
scroll to position [386, 0]
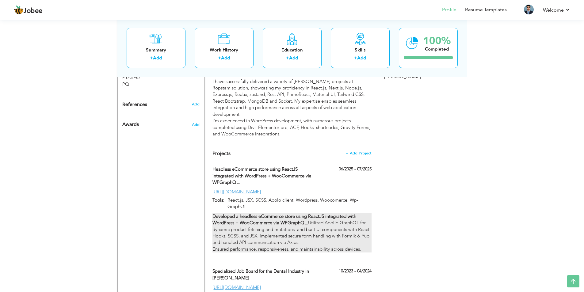
click at [293, 213] on strong "Developed a headless eCommerce store using ReactJS integrated with WordPress + …" at bounding box center [284, 219] width 144 height 13
type input "Headless eCommerce store using ReactJS integrated with WordPress + WooCommerce …"
type input "06/2025"
type input "07/2025"
type input "[URL][DOMAIN_NAME]"
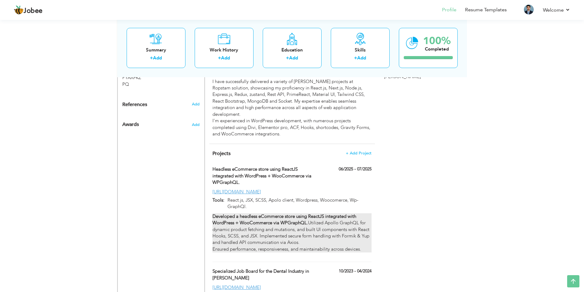
type input "React.js, JSX, SCSS, Apolo client, Wordpress, Woocomerce, Wp-GraphQl."
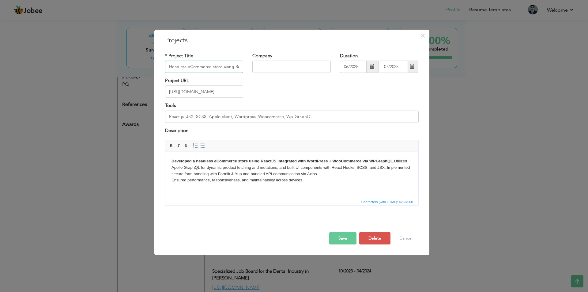
scroll to position [0, 129]
click at [172, 160] on strong "Developed a headless eCommerce store using ReactJS integrated with WordPress + …" at bounding box center [282, 161] width 223 height 5
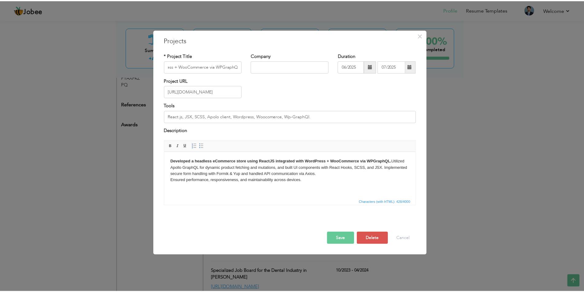
scroll to position [0, 0]
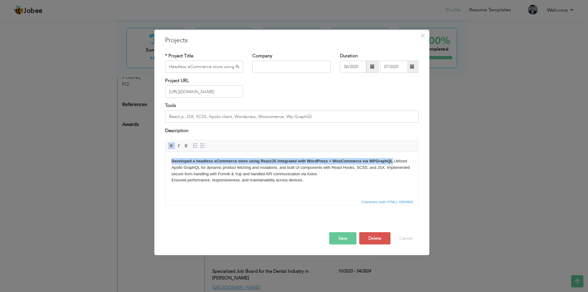
click at [392, 160] on strong "Developed a headless eCommerce store using ReactJS integrated with WordPress + …" at bounding box center [282, 161] width 223 height 5
click at [171, 144] on span at bounding box center [171, 145] width 5 height 5
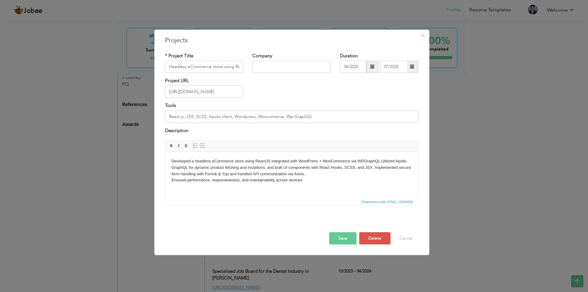
click at [340, 237] on button "Save" at bounding box center [342, 238] width 27 height 12
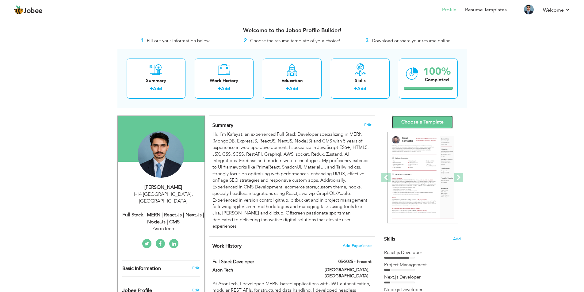
click at [436, 117] on link "Choose a Template" at bounding box center [422, 121] width 61 height 13
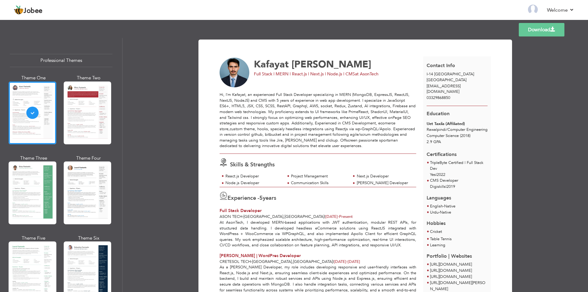
click at [543, 30] on link "Download" at bounding box center [542, 29] width 46 height 13
